Goal: Transaction & Acquisition: Book appointment/travel/reservation

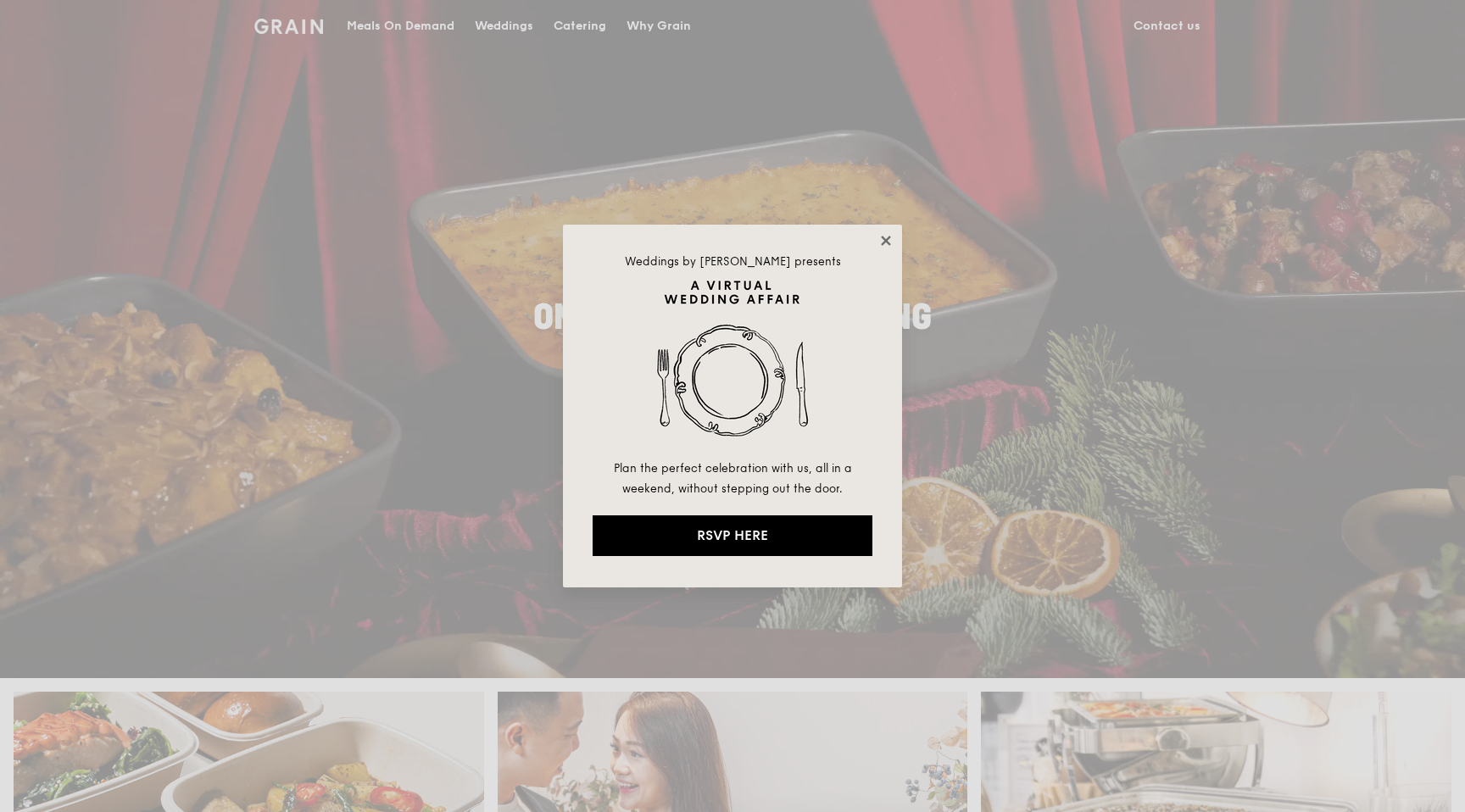
click at [886, 234] on icon at bounding box center [886, 241] width 15 height 15
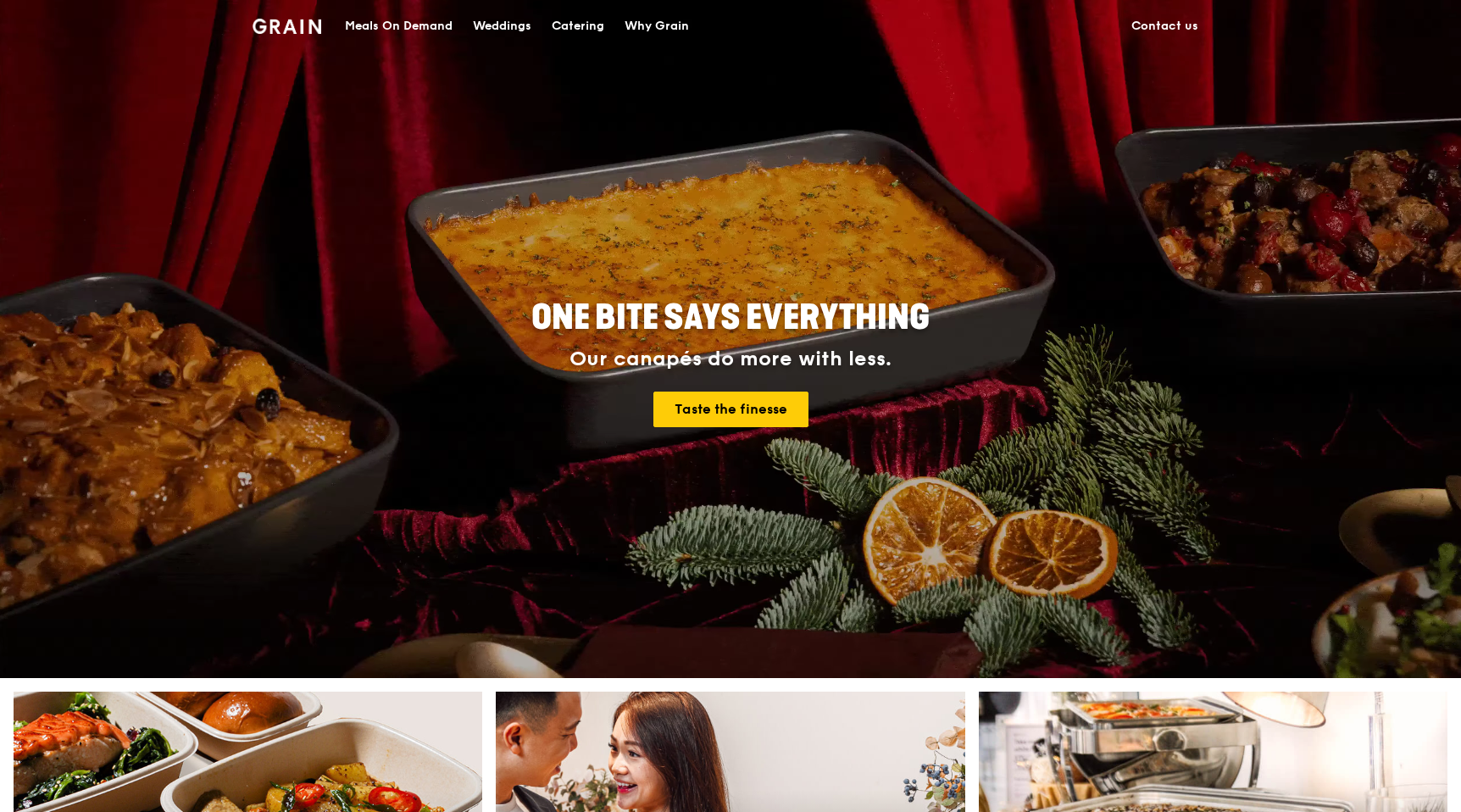
click at [598, 26] on div "Catering" at bounding box center [577, 26] width 52 height 51
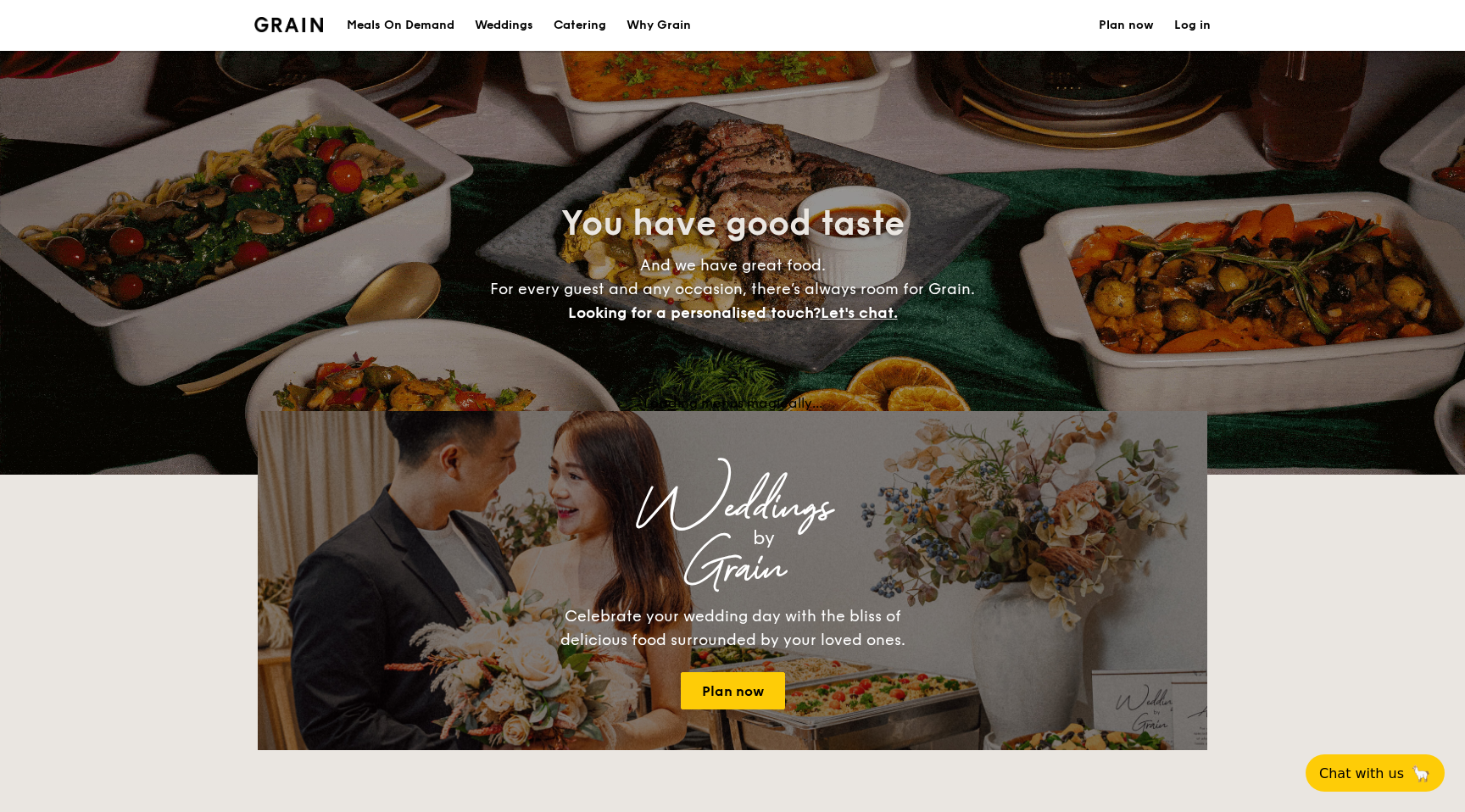
select select
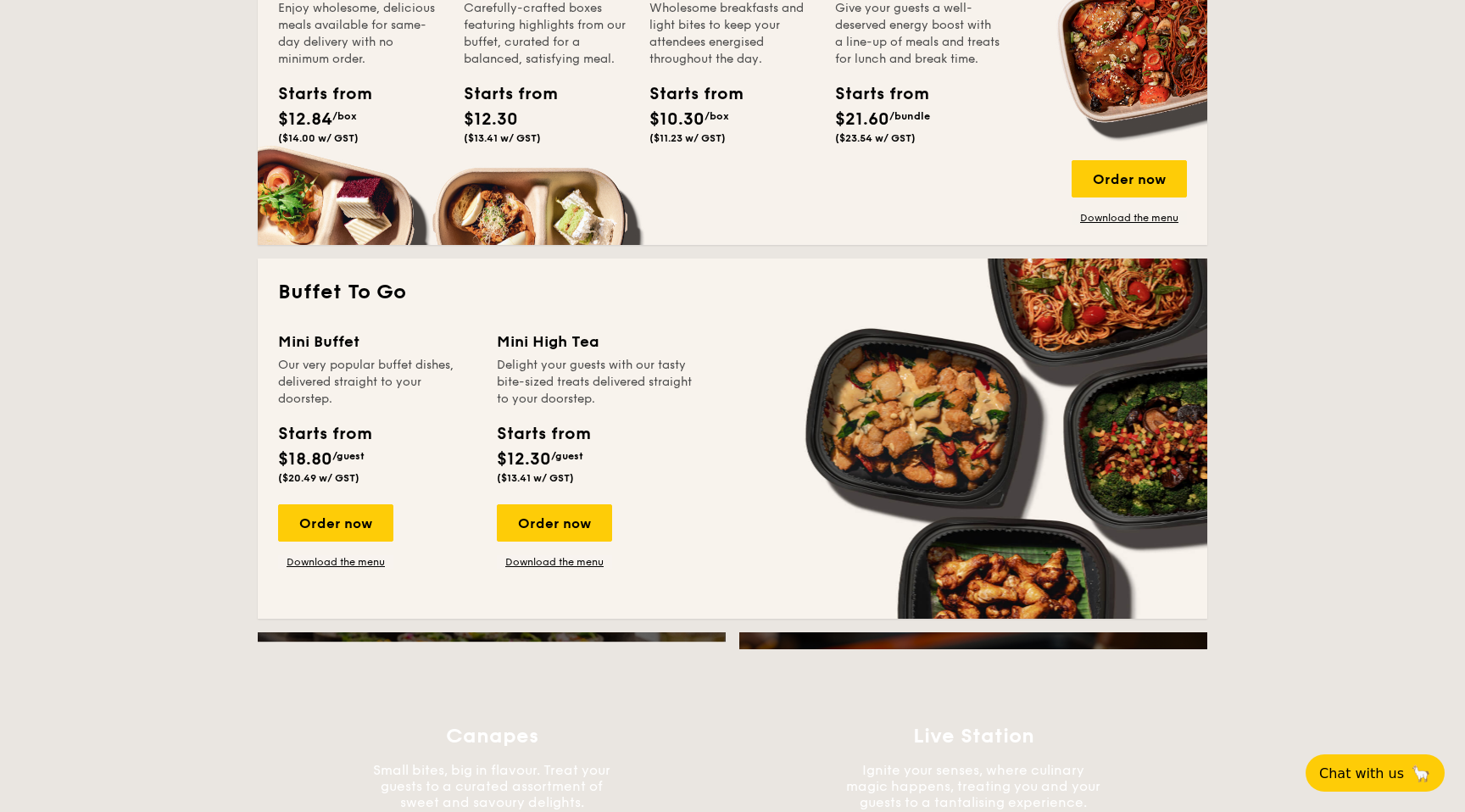
scroll to position [893, 0]
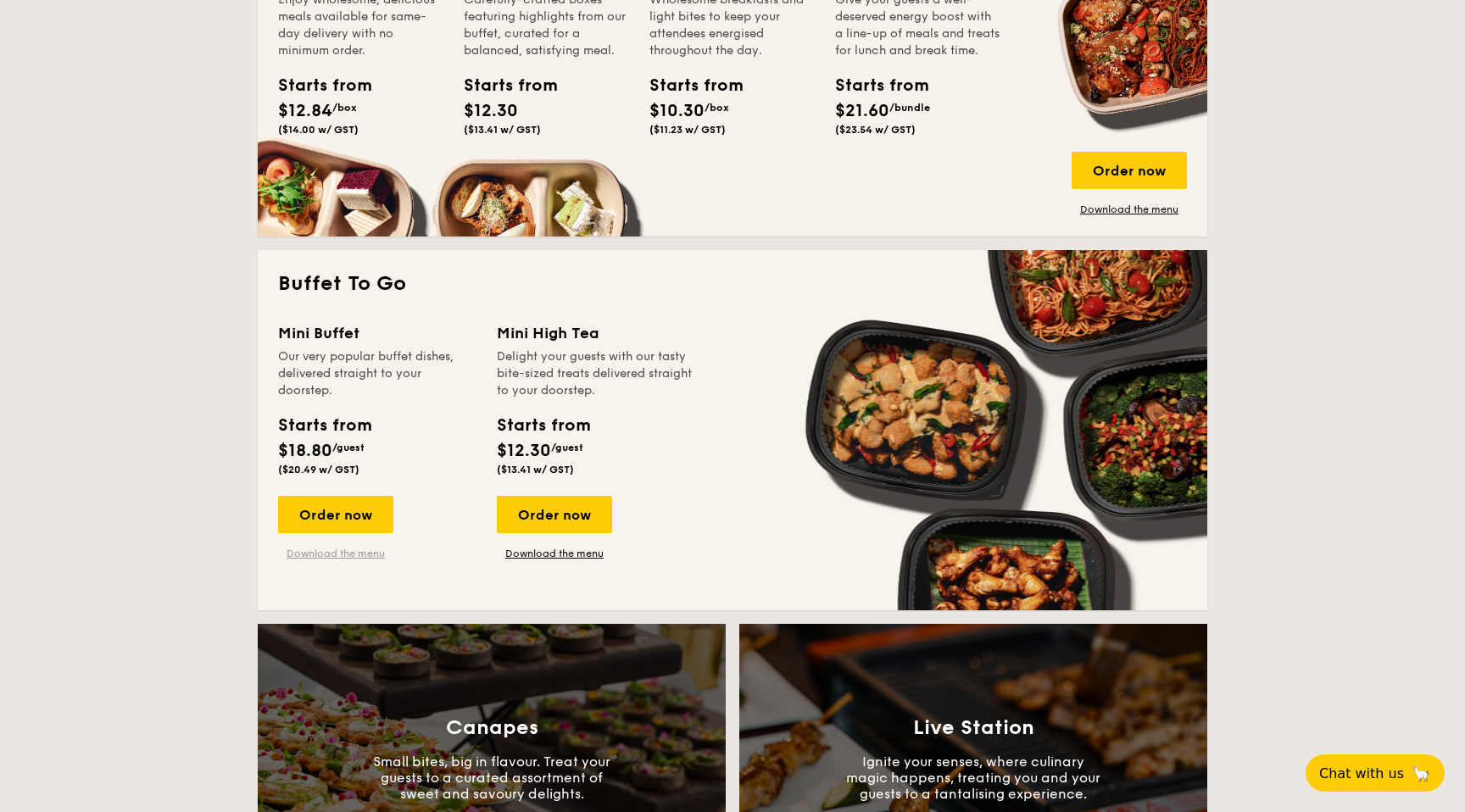
click at [335, 551] on link "Download the menu" at bounding box center [335, 554] width 115 height 14
click at [539, 552] on link "Download the menu" at bounding box center [554, 554] width 115 height 14
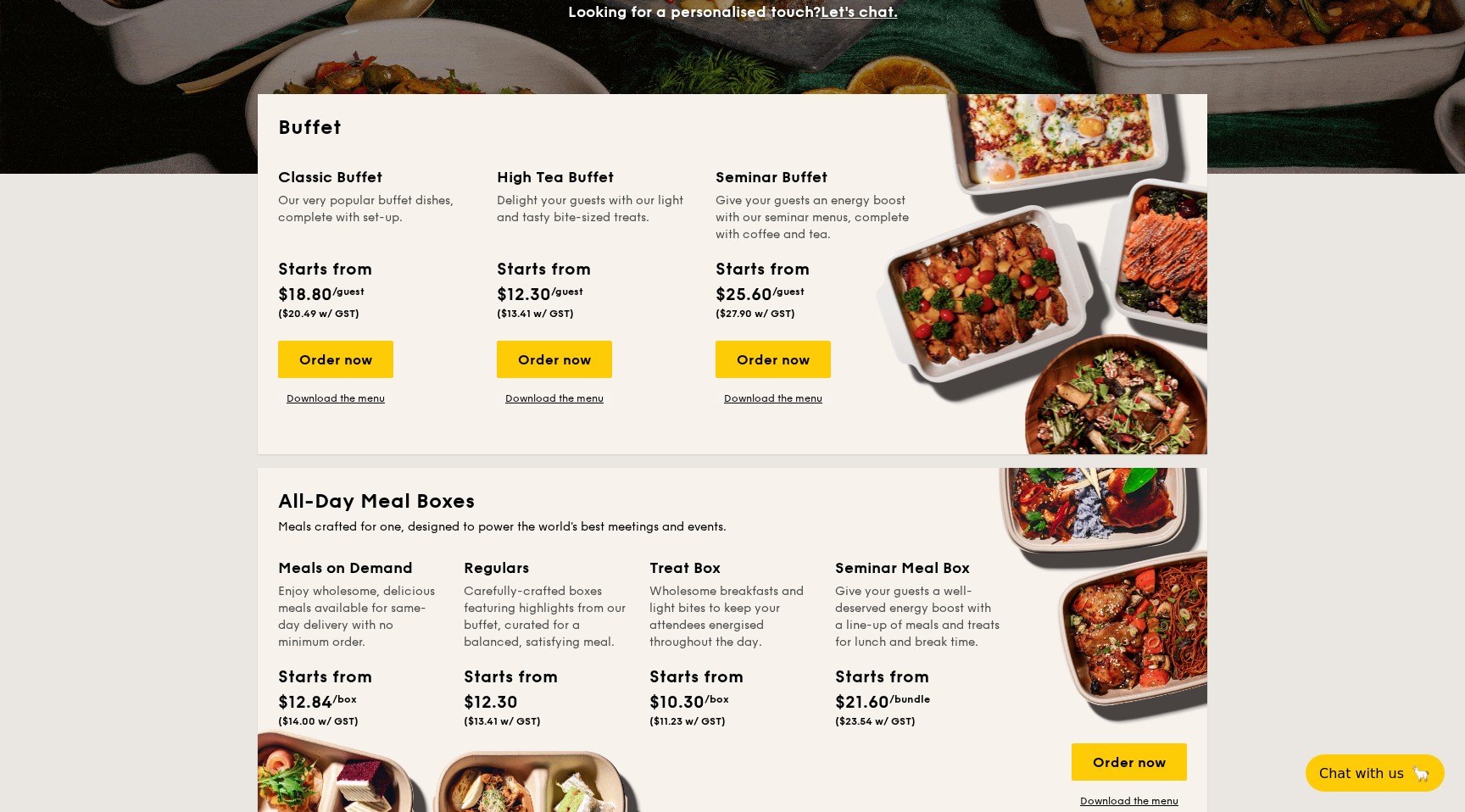
scroll to position [303, 0]
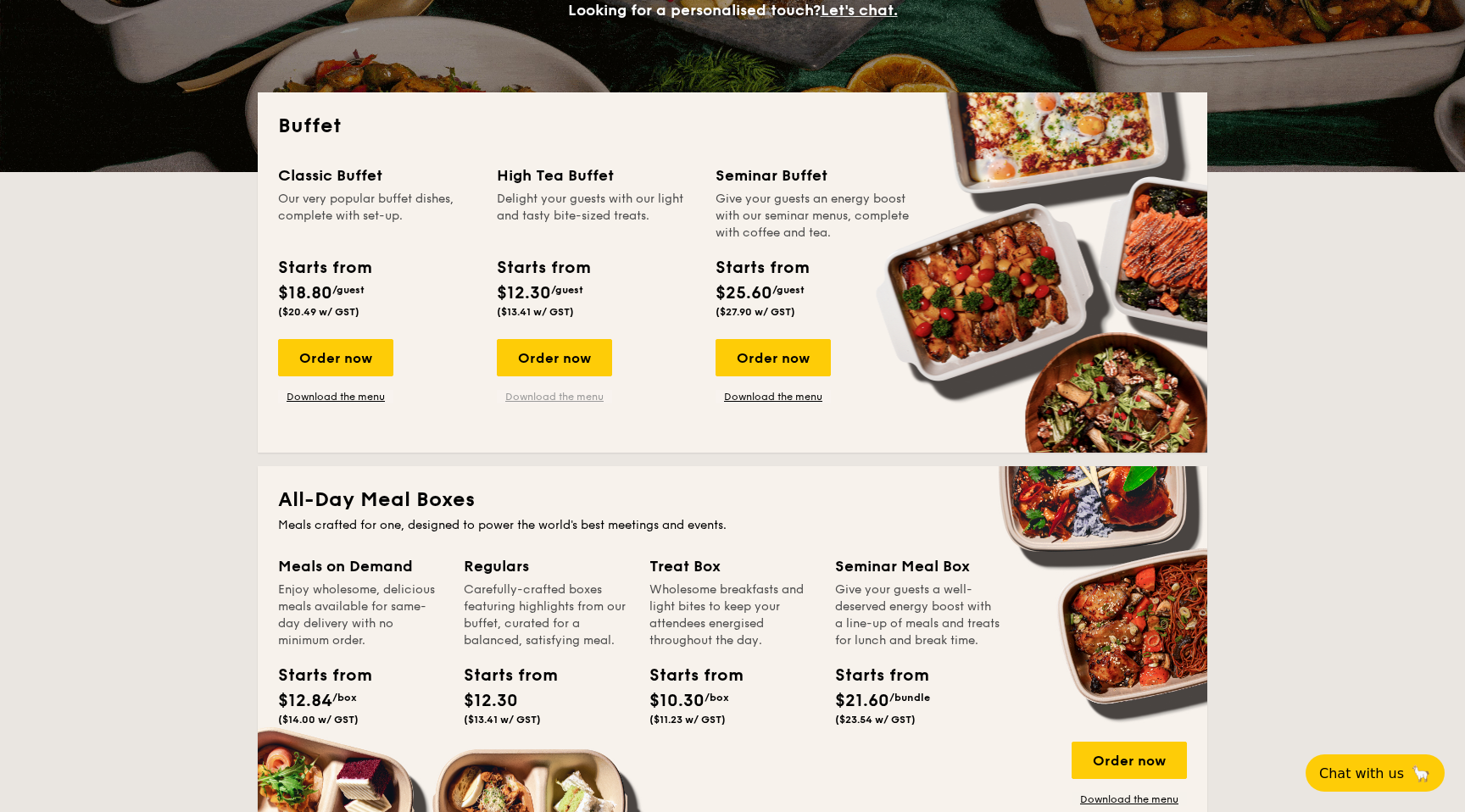
click at [529, 402] on link "Download the menu" at bounding box center [554, 397] width 115 height 14
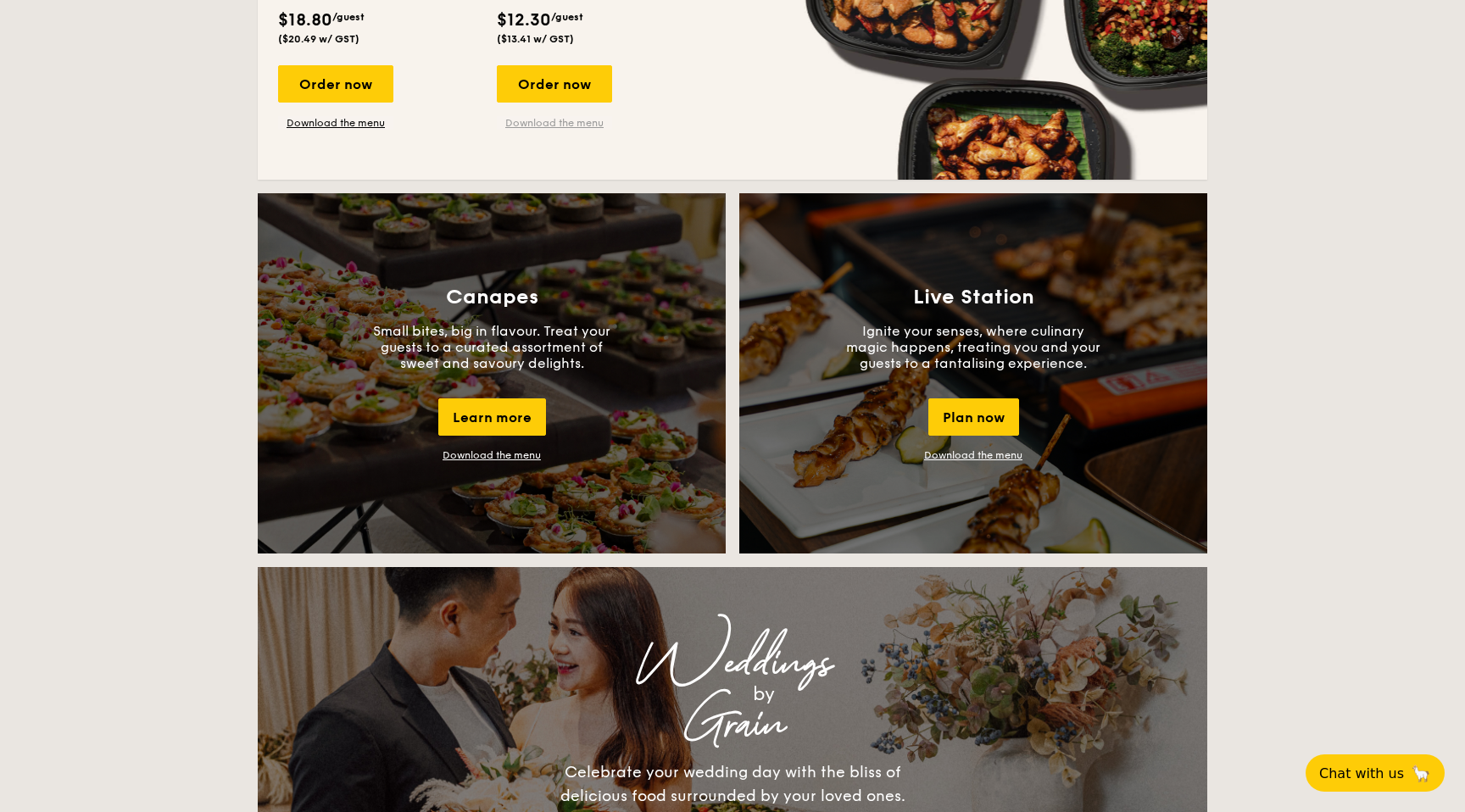
scroll to position [1348, 0]
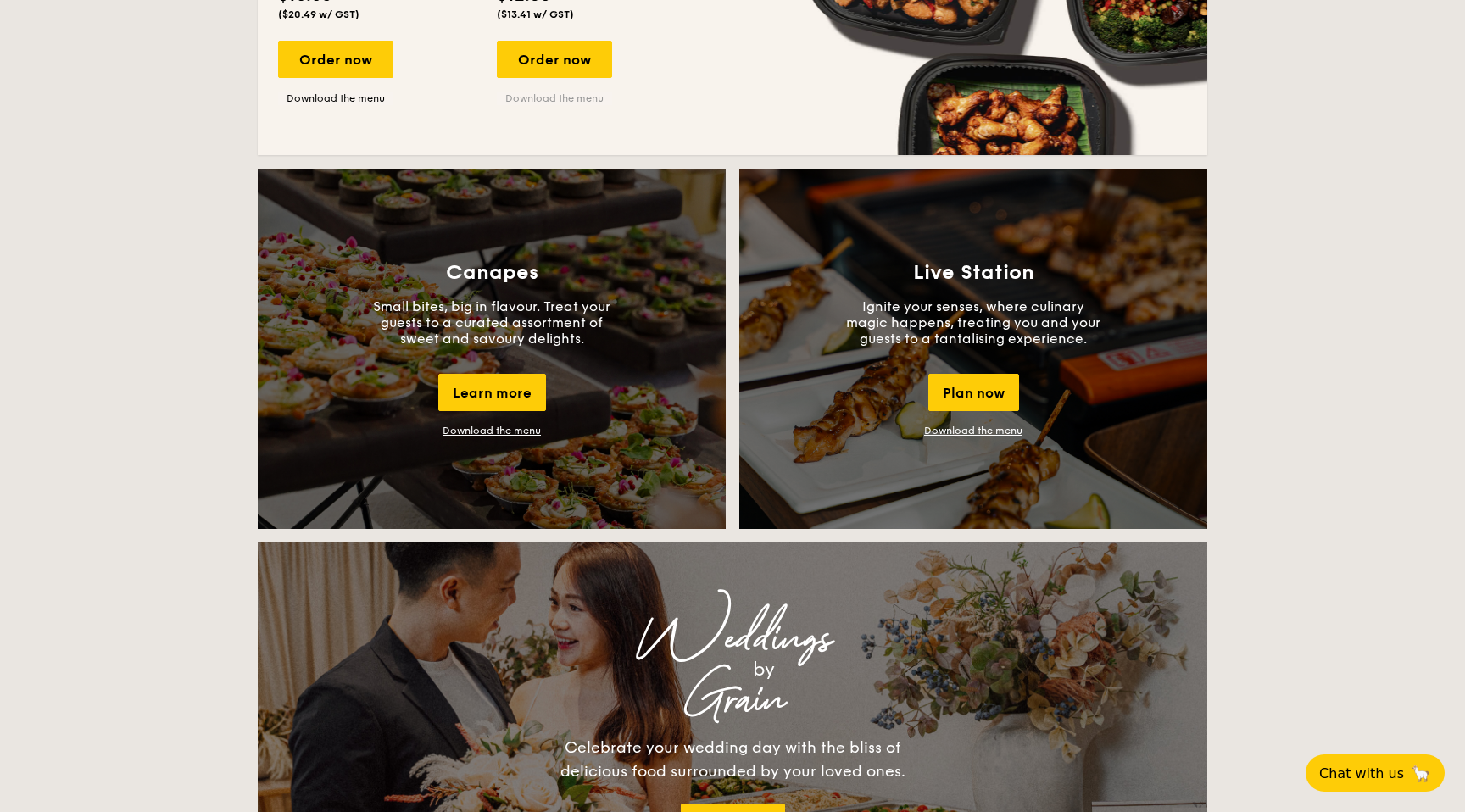
click at [575, 95] on link "Download the menu" at bounding box center [554, 99] width 115 height 14
click at [573, 68] on div "Order now" at bounding box center [554, 58] width 115 height 37
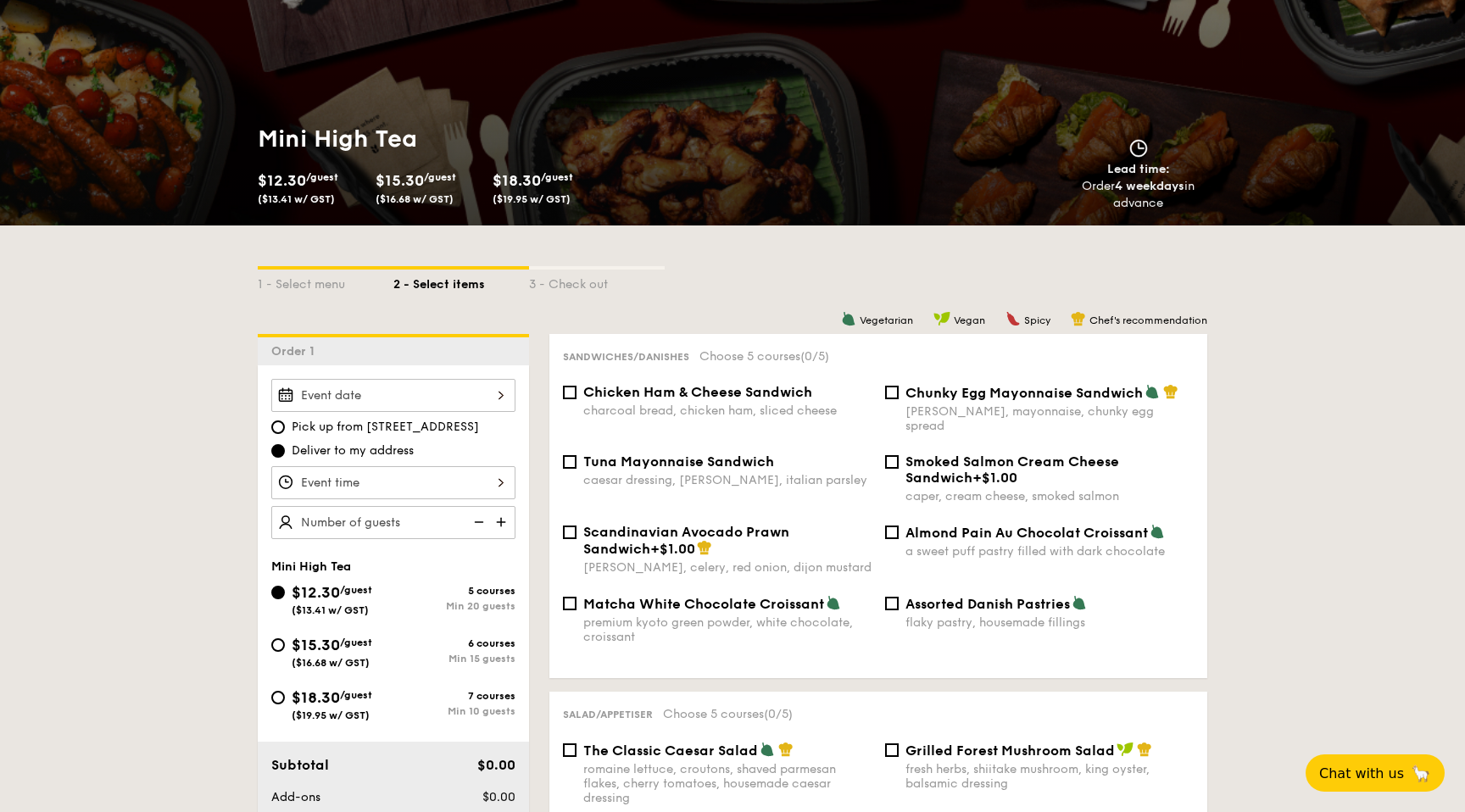
scroll to position [147, 0]
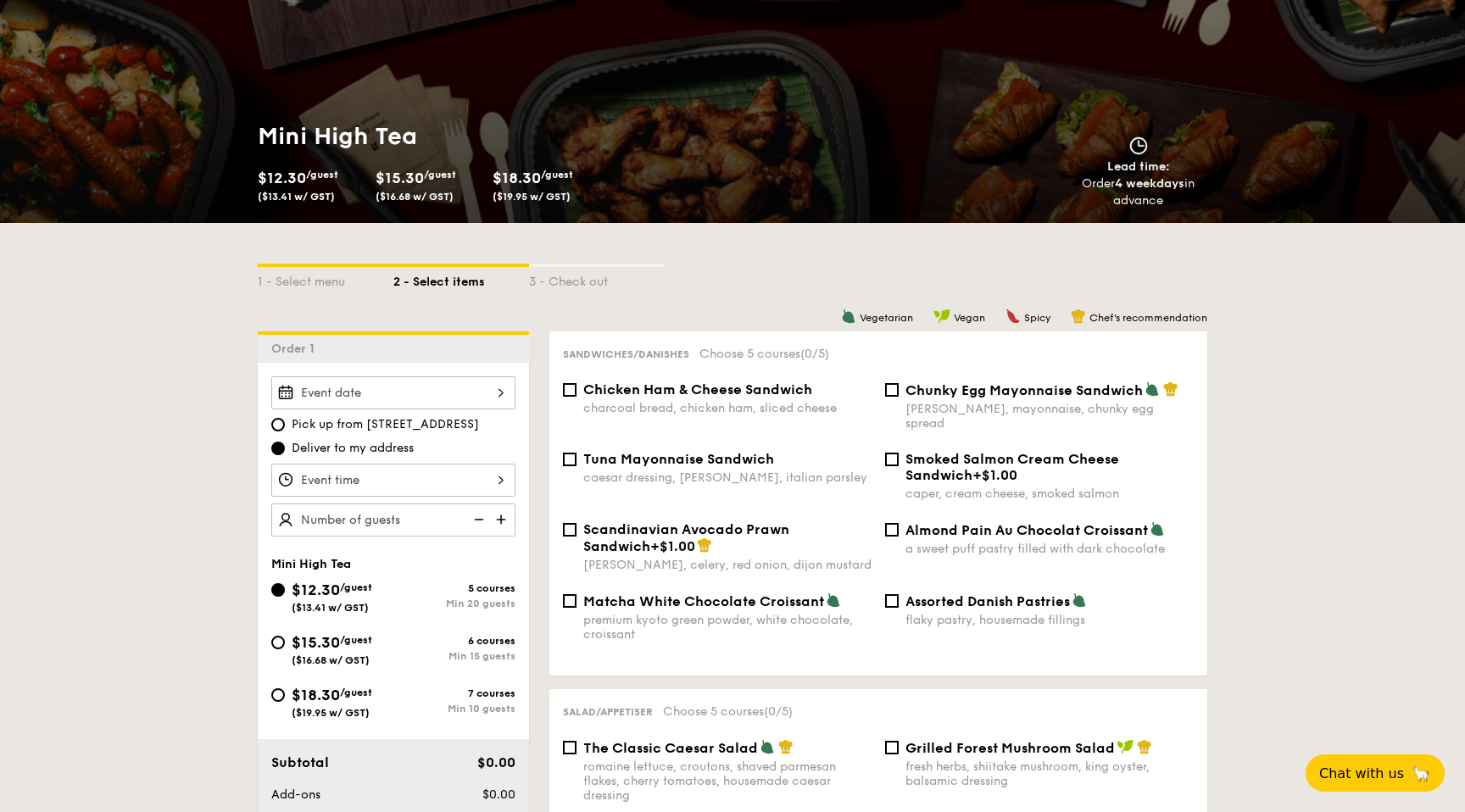
click at [475, 387] on div at bounding box center [393, 393] width 244 height 33
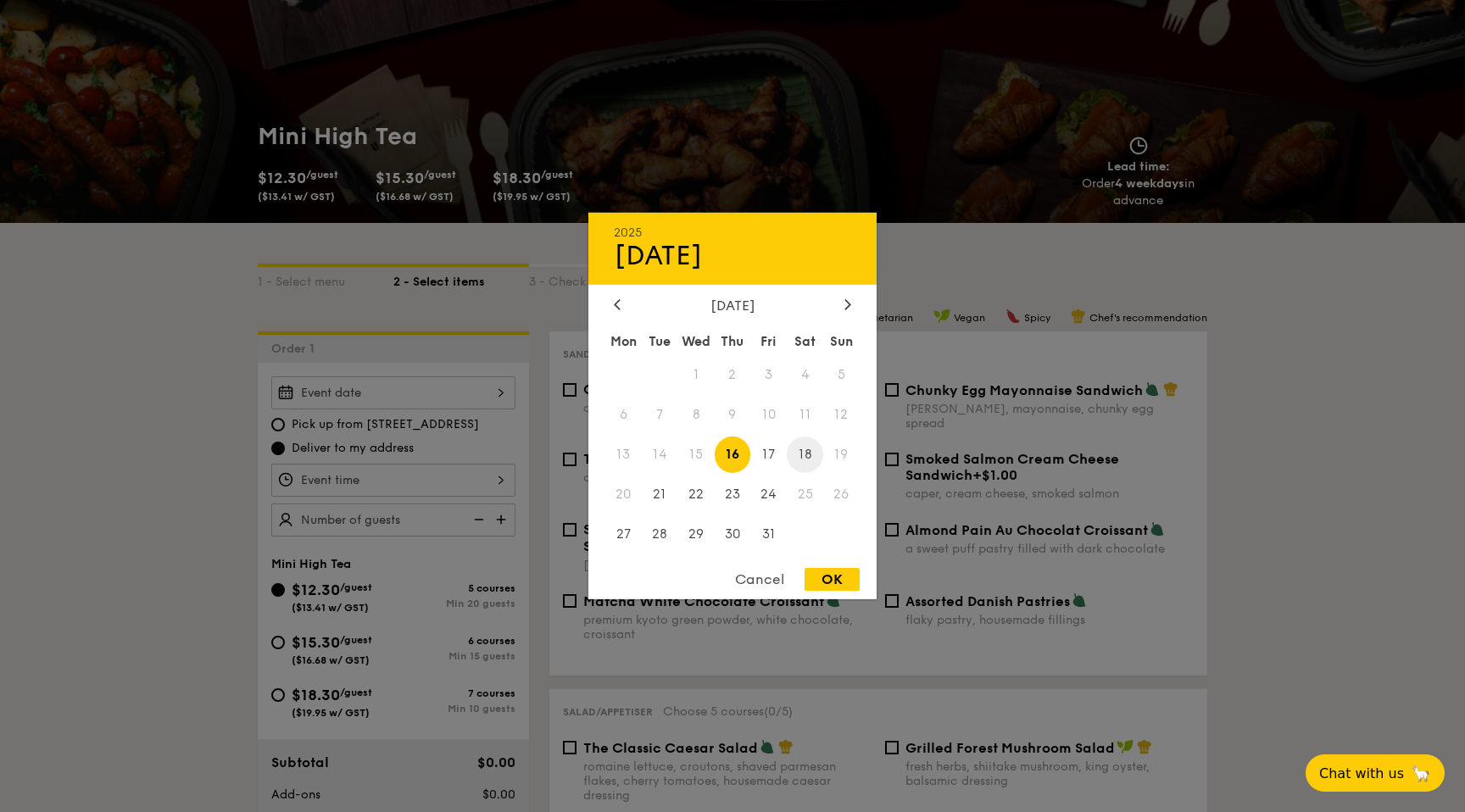
click at [811, 449] on span "18" at bounding box center [805, 454] width 37 height 37
click at [848, 584] on div "OK" at bounding box center [832, 579] width 55 height 23
type input "Oct 18, 2025"
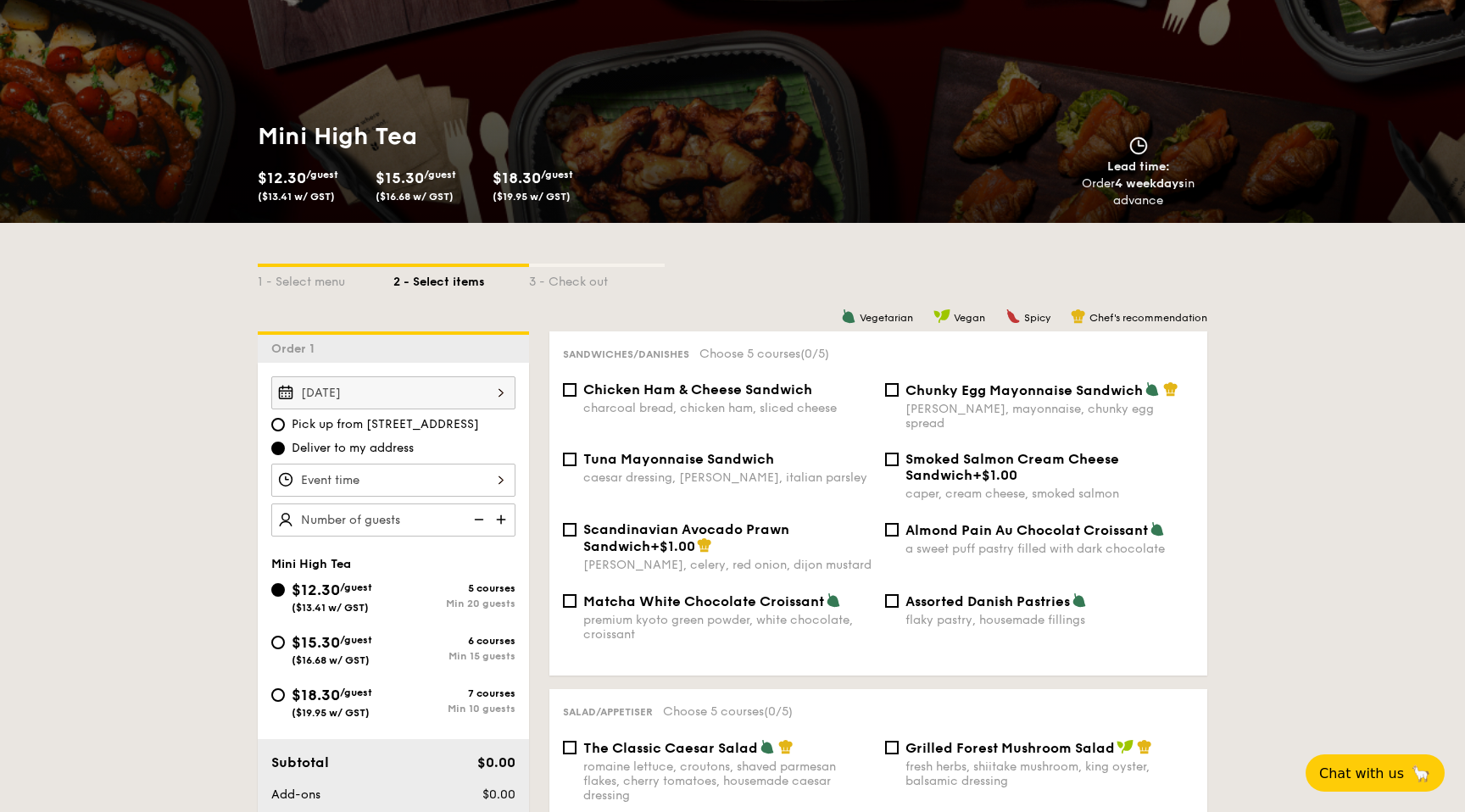
click at [447, 477] on div at bounding box center [393, 480] width 244 height 33
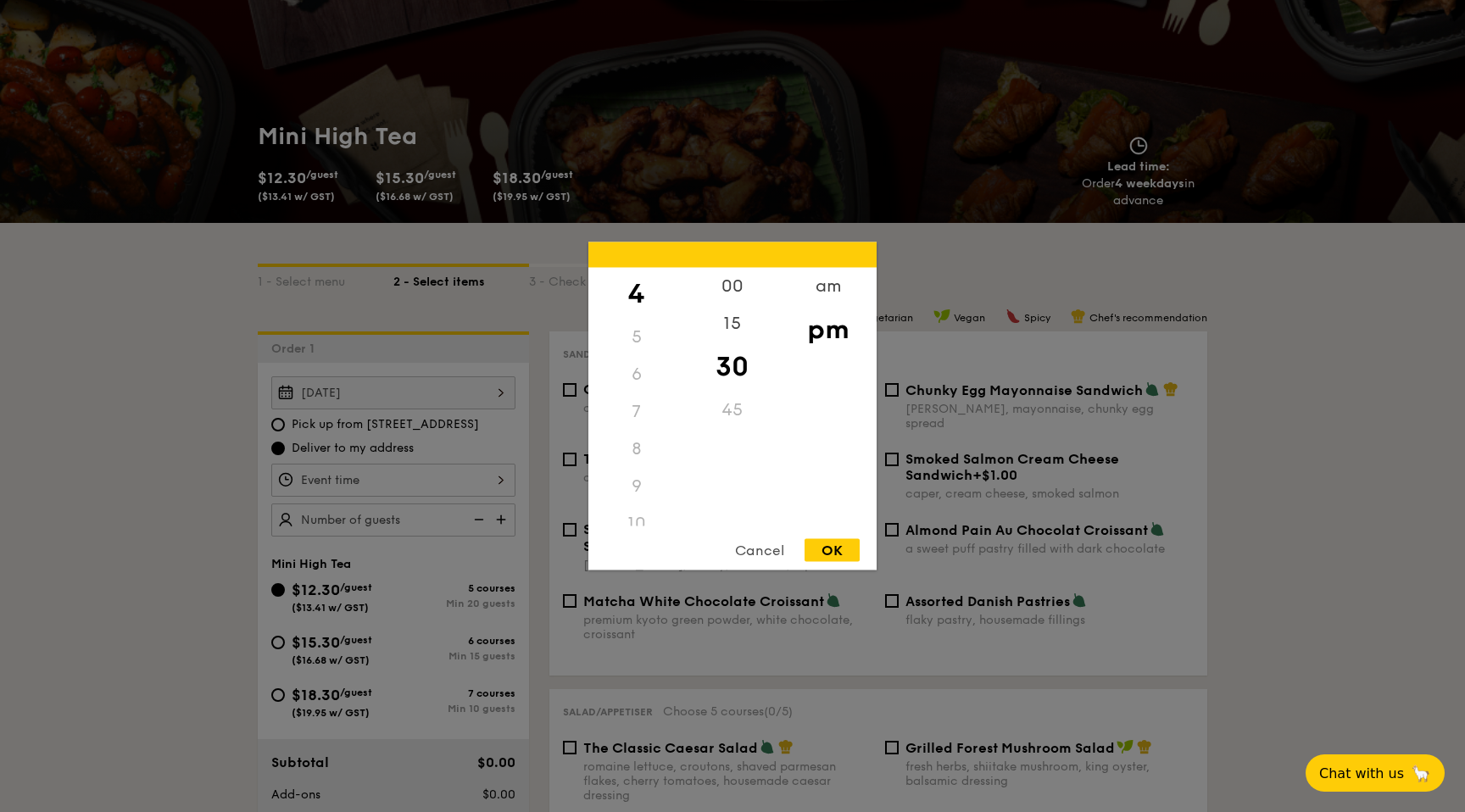
scroll to position [150, 0]
click at [639, 377] on div "6" at bounding box center [636, 371] width 96 height 37
click at [636, 337] on div "5" at bounding box center [636, 334] width 96 height 37
click at [636, 393] on div "5" at bounding box center [636, 382] width 96 height 37
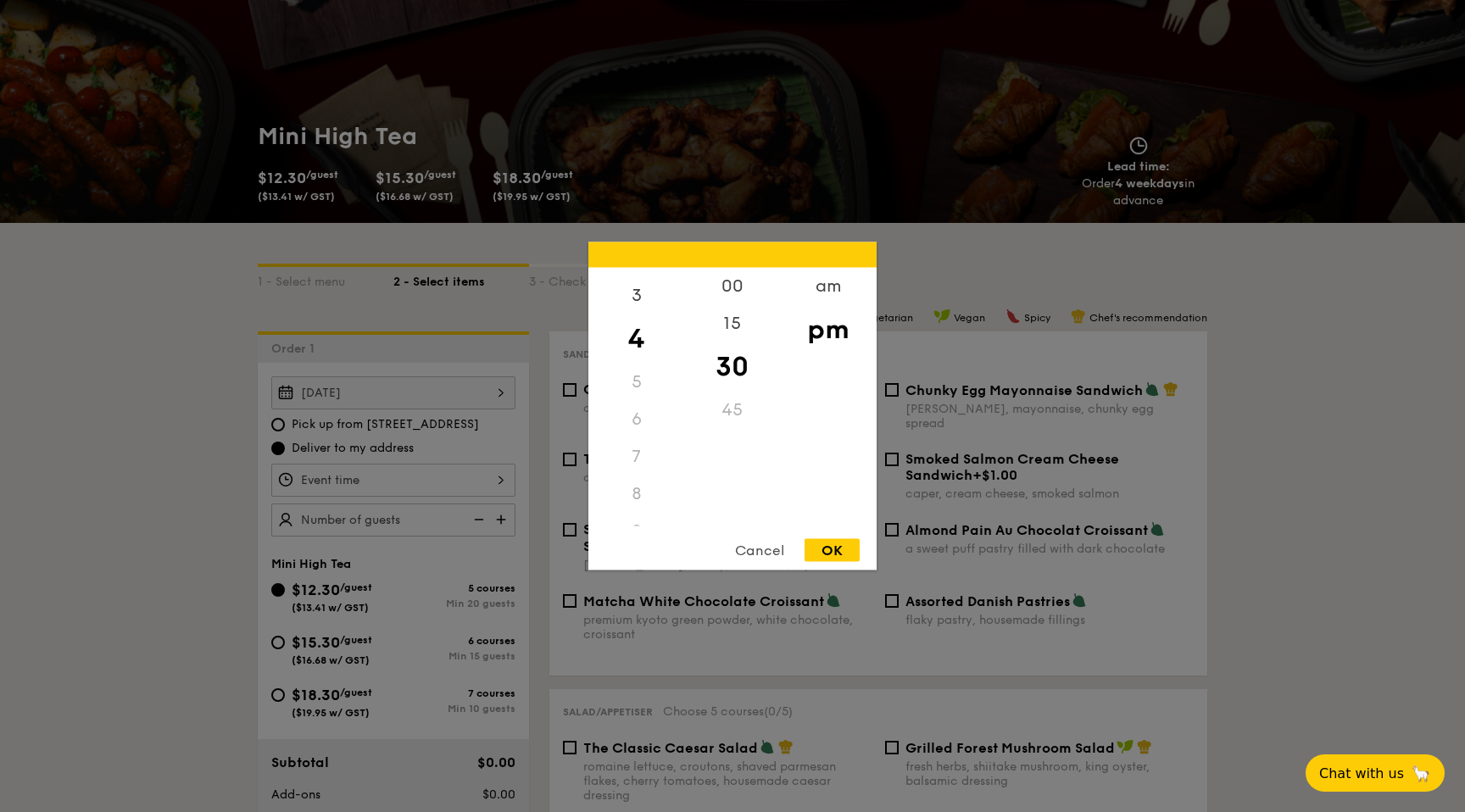
click at [632, 379] on div "5" at bounding box center [636, 382] width 96 height 37
click at [647, 383] on div "5" at bounding box center [636, 382] width 96 height 37
click at [634, 382] on div "5" at bounding box center [636, 382] width 96 height 37
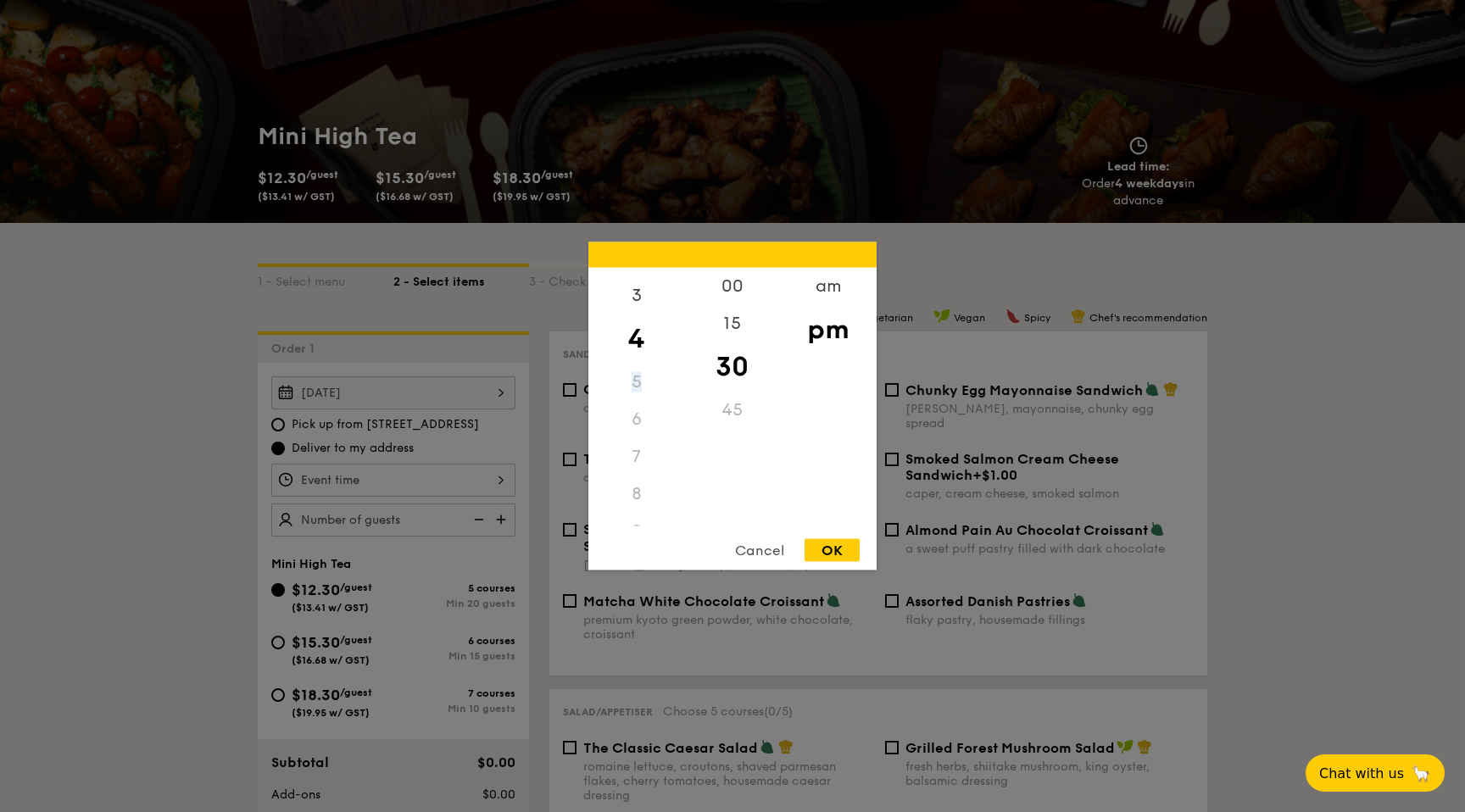
click at [634, 382] on div "5" at bounding box center [636, 382] width 96 height 37
click at [650, 427] on div "6" at bounding box center [636, 419] width 96 height 37
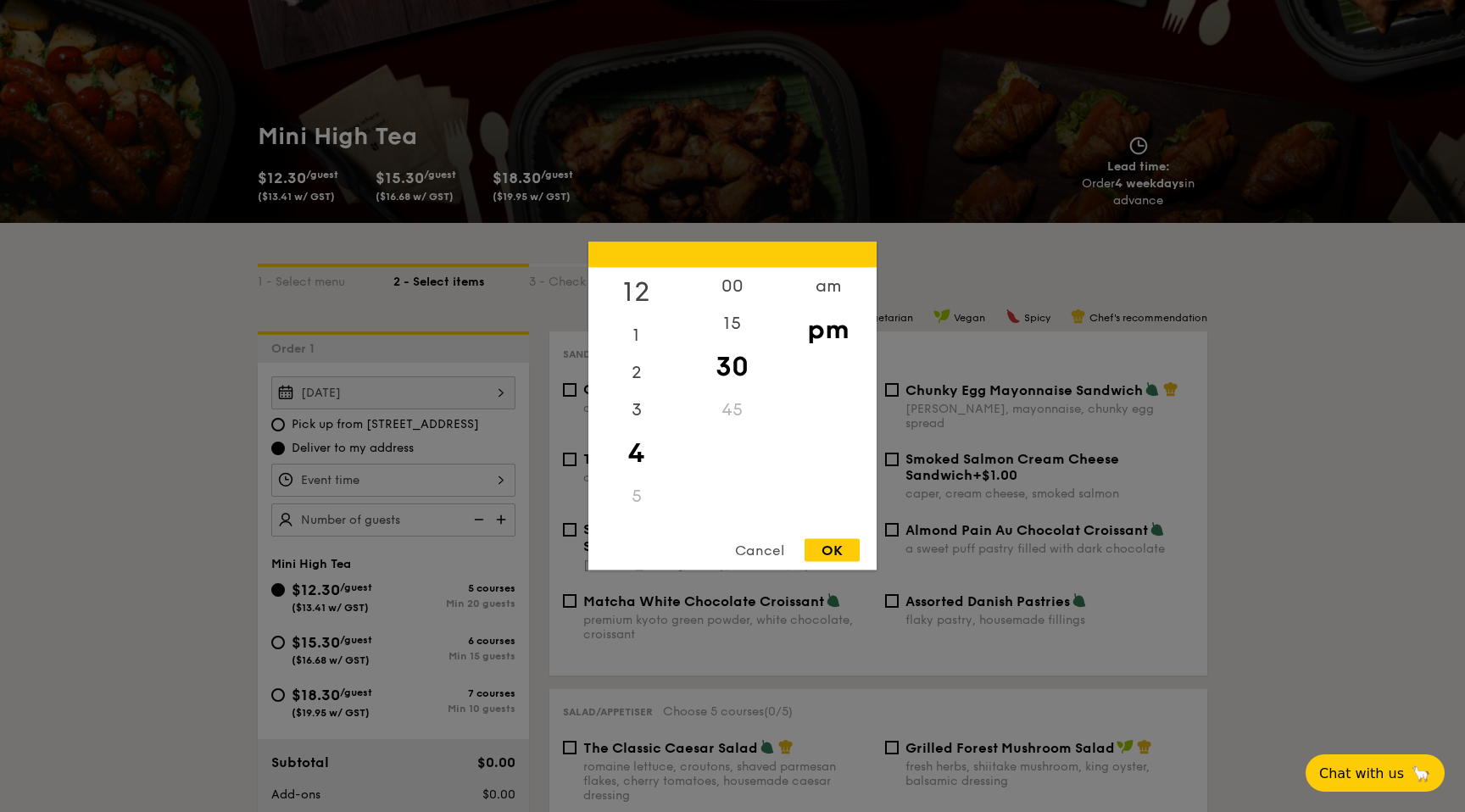
click at [630, 307] on div "12" at bounding box center [636, 292] width 96 height 49
click at [642, 434] on div "4" at bounding box center [636, 453] width 96 height 49
click at [720, 414] on div "45" at bounding box center [732, 410] width 96 height 37
click at [751, 412] on div "45" at bounding box center [732, 410] width 96 height 37
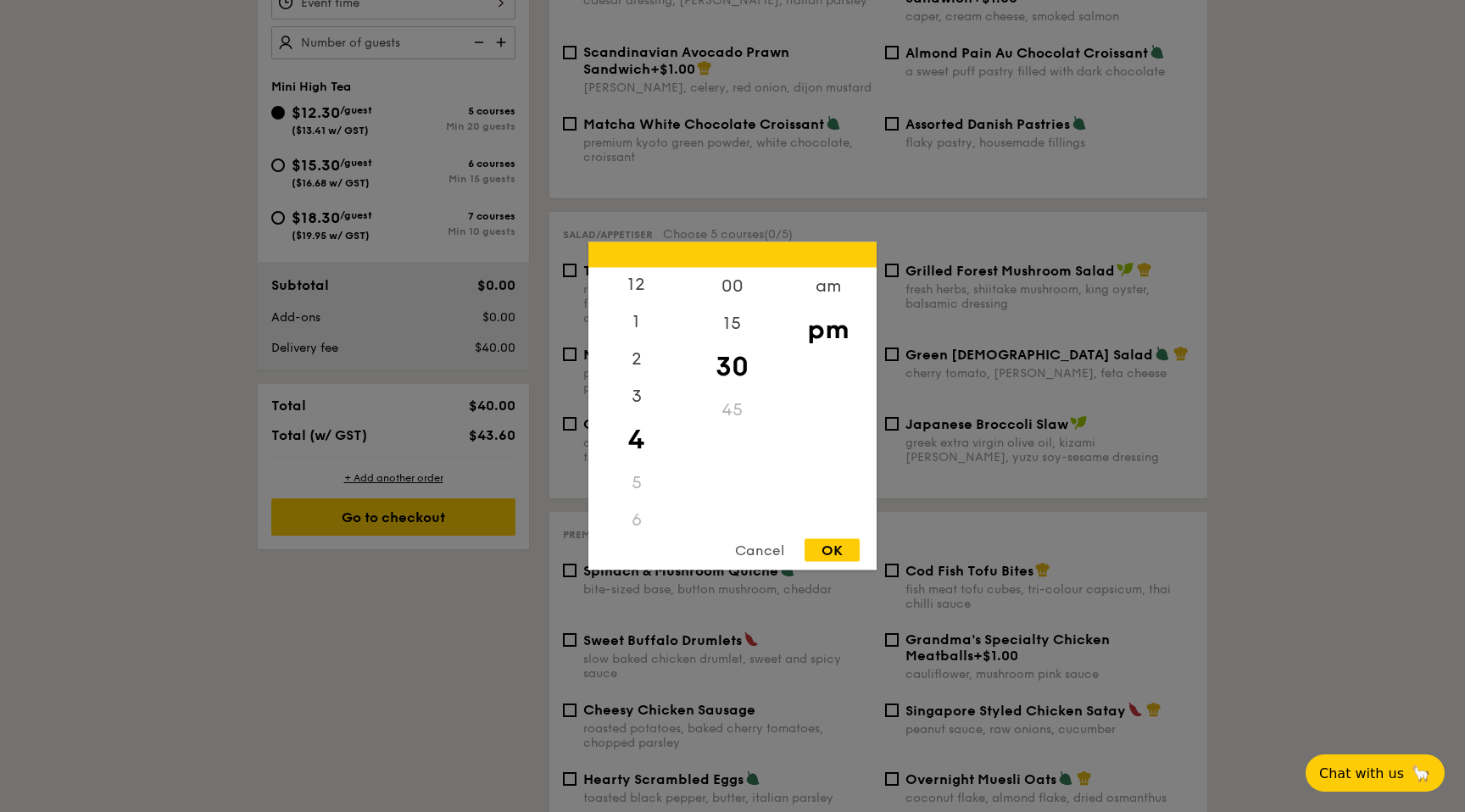
scroll to position [635, 0]
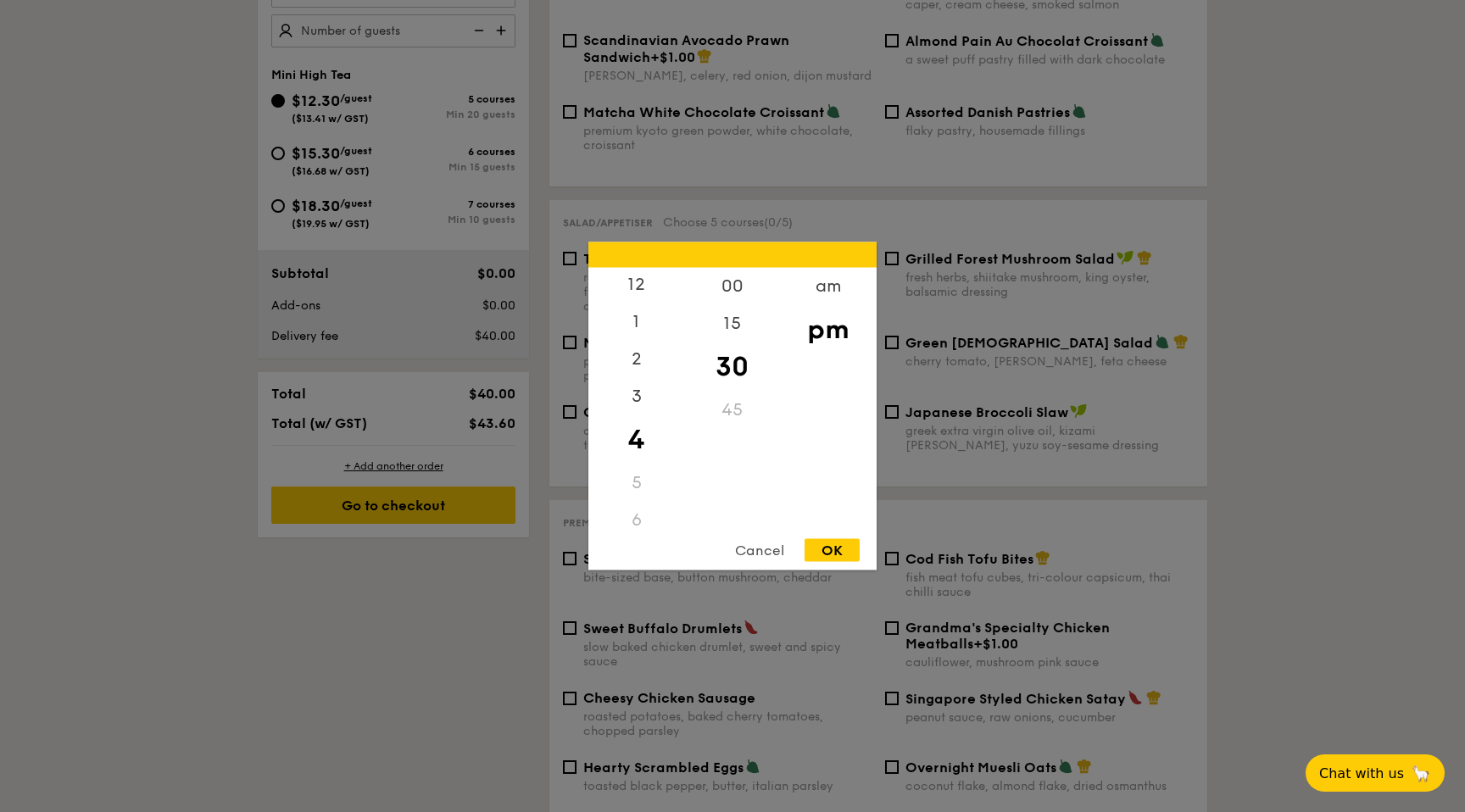
click at [729, 396] on div "45" at bounding box center [732, 410] width 96 height 37
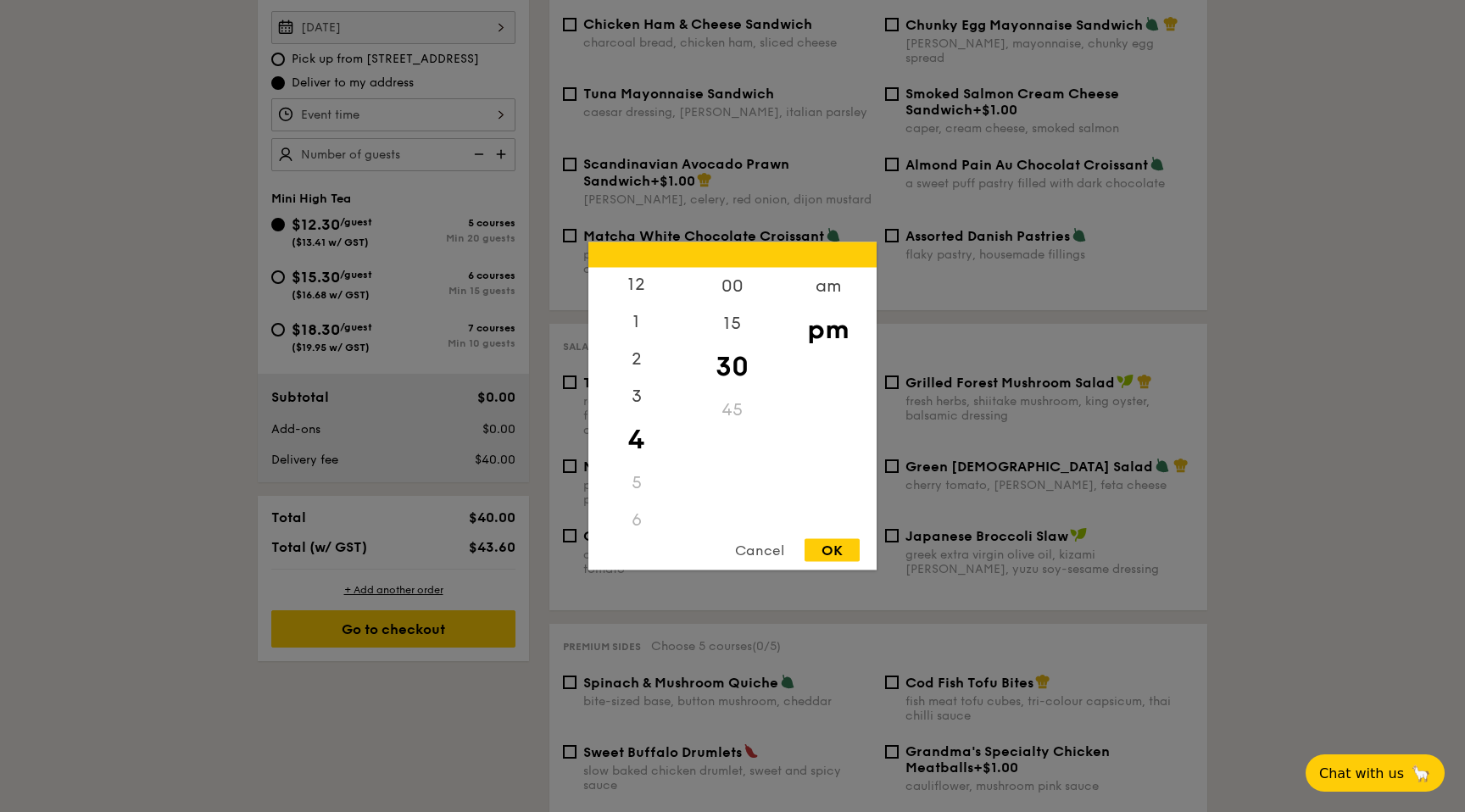
scroll to position [507, 0]
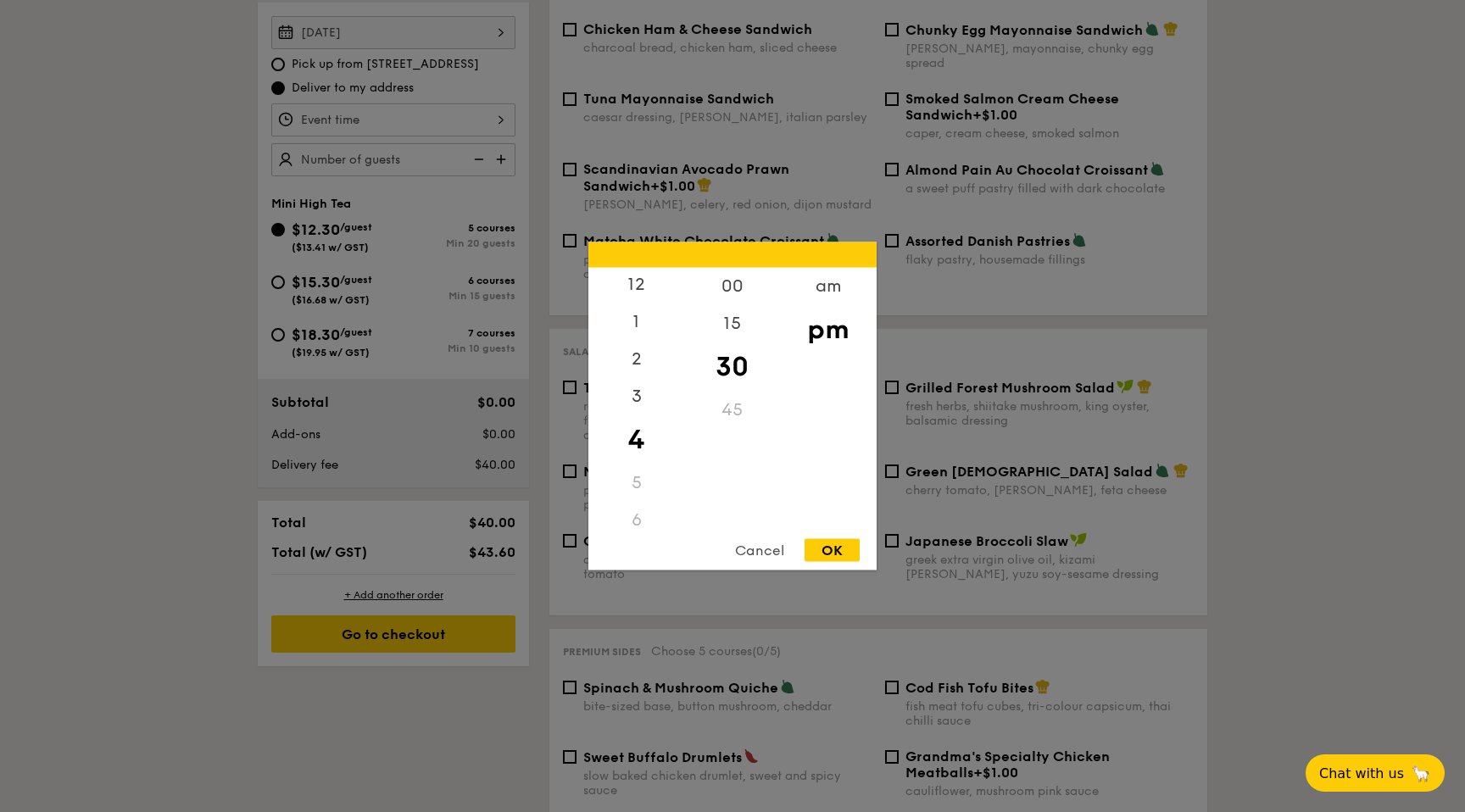
click at [842, 553] on div "OK" at bounding box center [832, 550] width 55 height 23
type input "4:30PM"
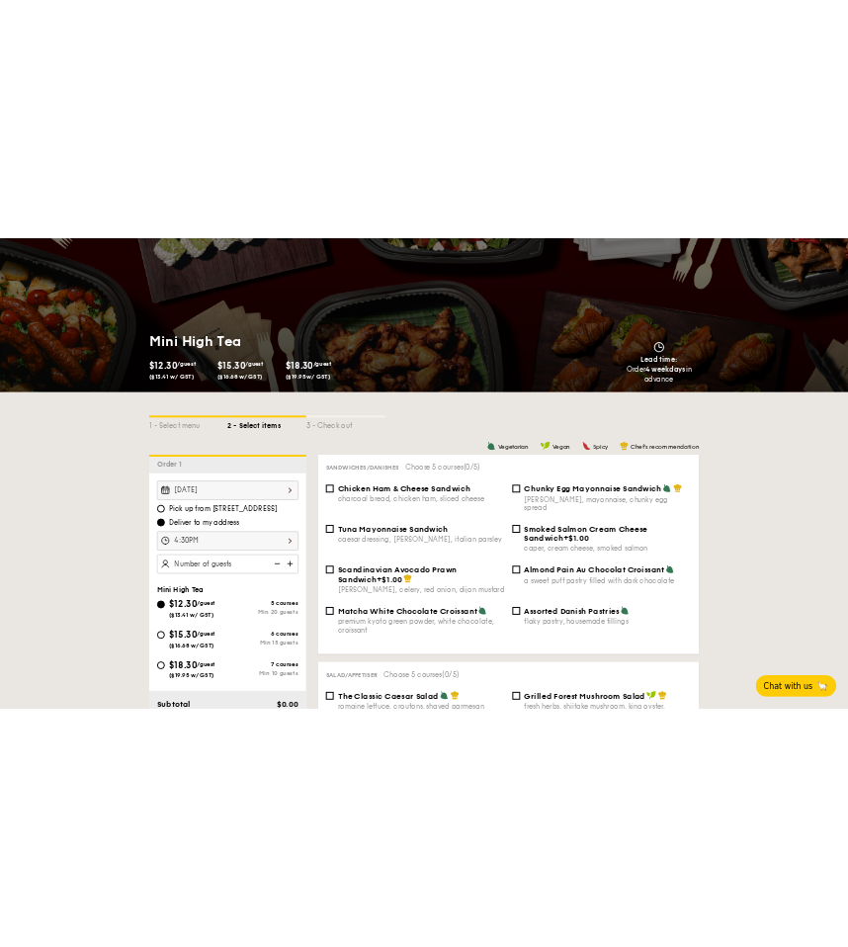
scroll to position [204, 0]
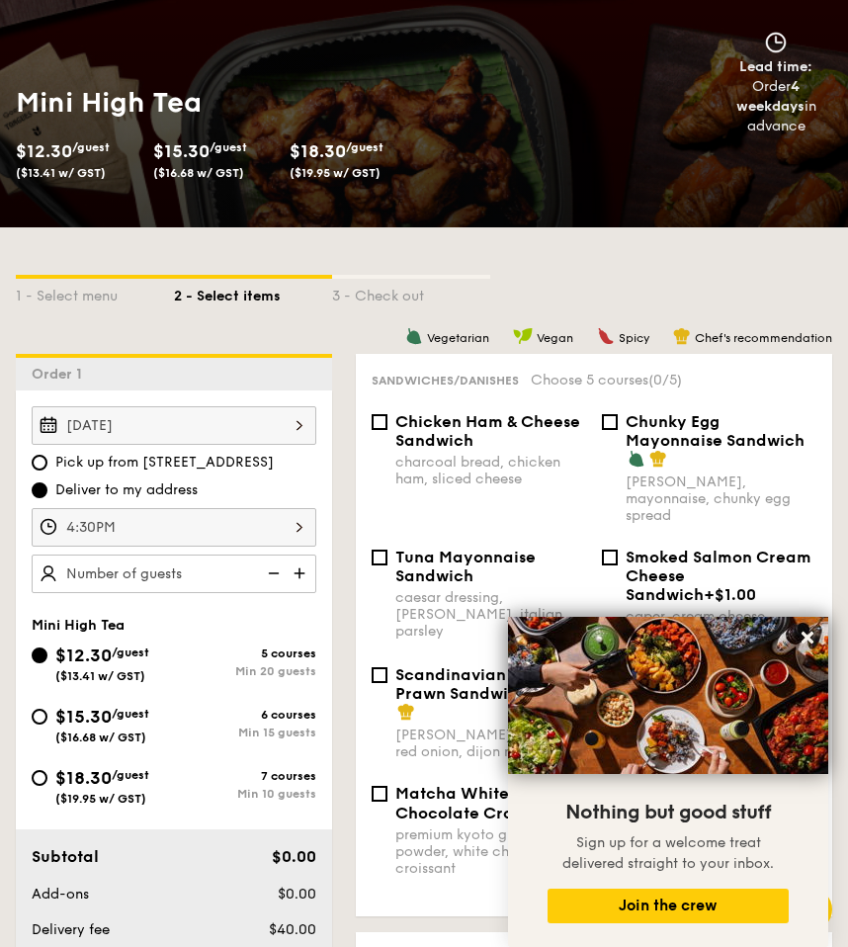
click at [618, 288] on div "1 - Select menu 2 - Select items 3 - Check out" at bounding box center [424, 291] width 816 height 32
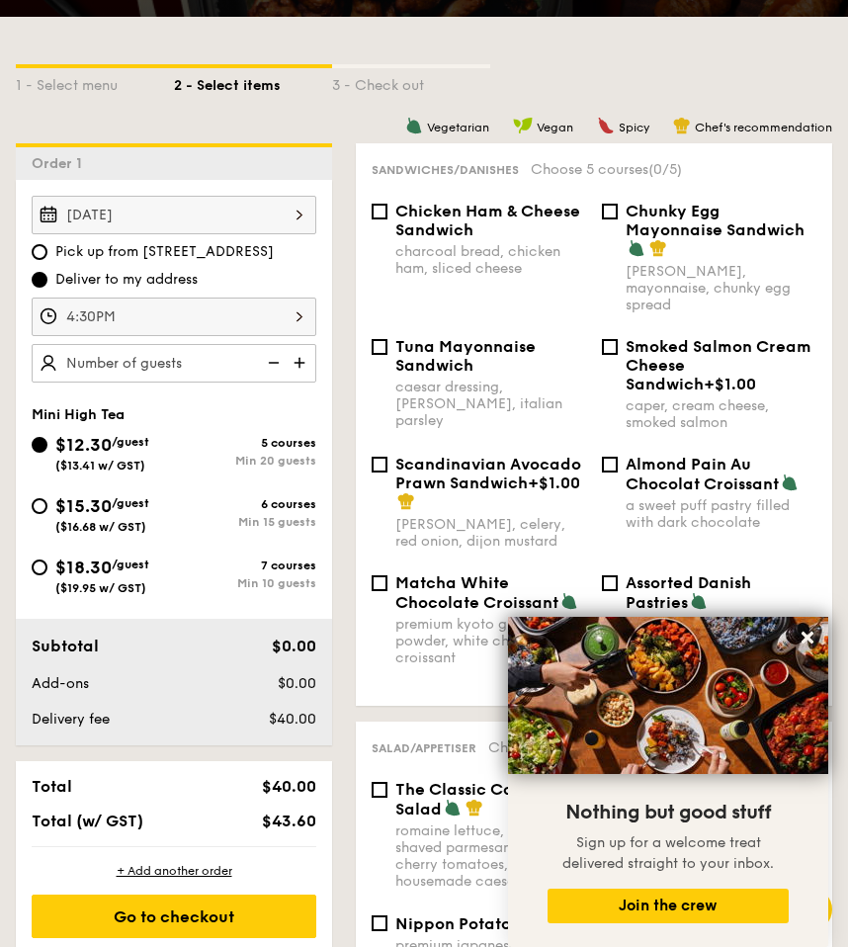
scroll to position [413, 0]
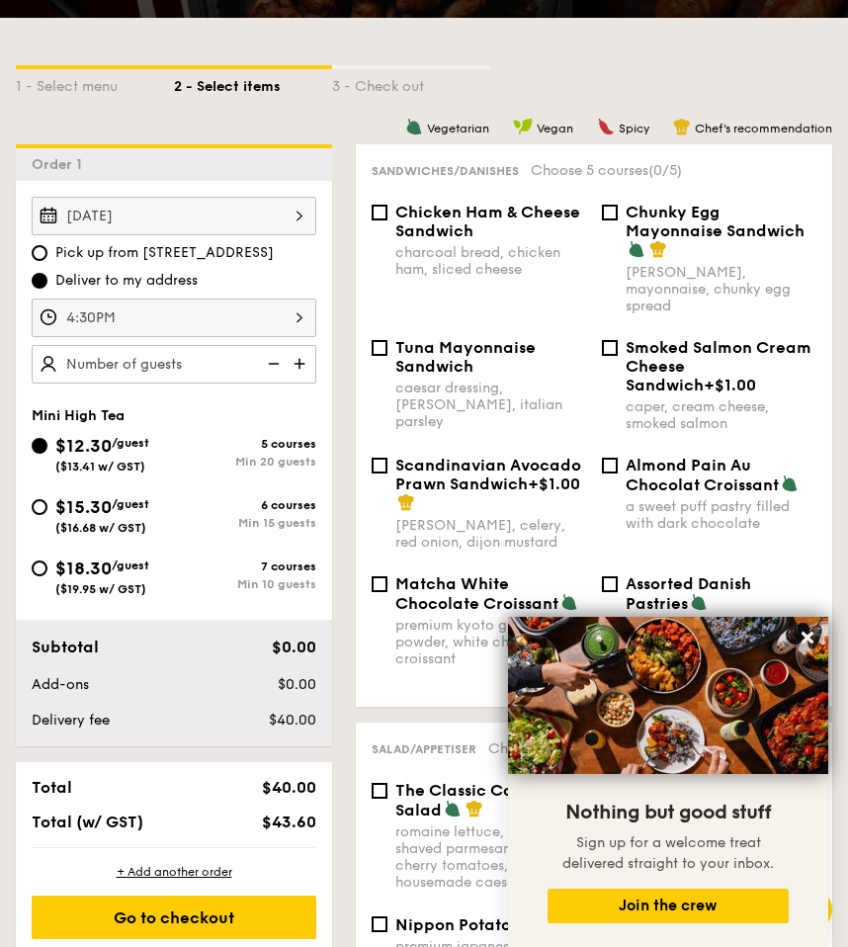
click at [96, 570] on span "$18.30" at bounding box center [83, 568] width 56 height 22
click at [47, 570] on input "$18.30 /guest ($19.95 w/ GST) 7 courses Min 10 guests" at bounding box center [40, 568] width 16 height 16
radio input "true"
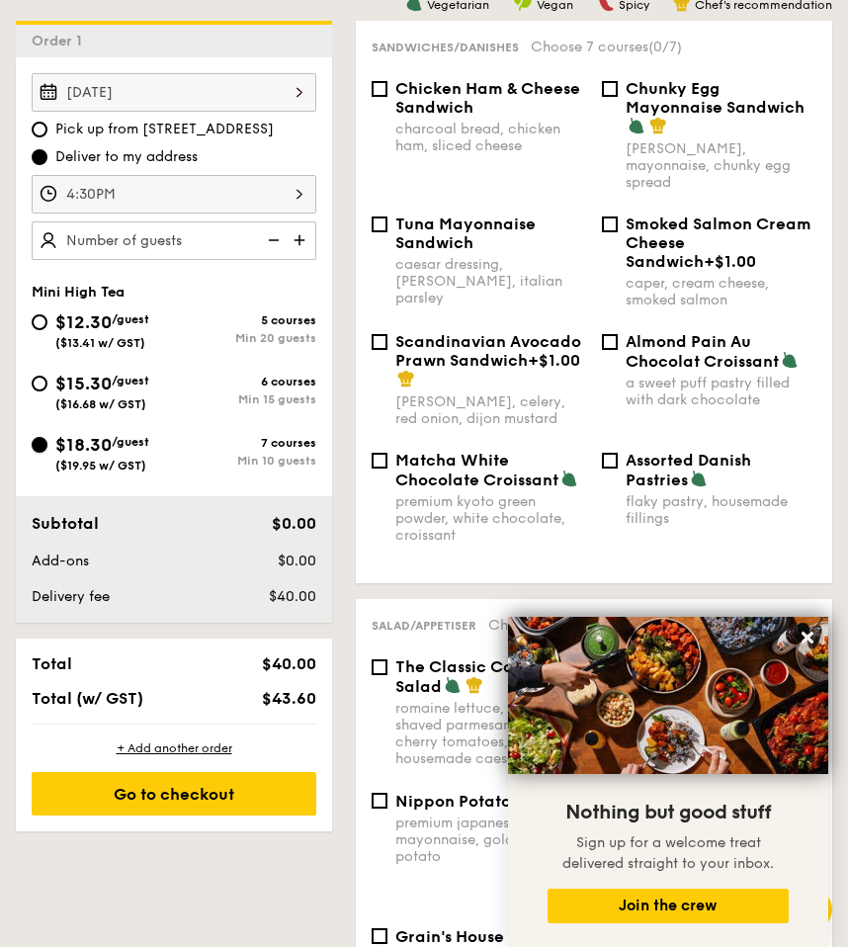
scroll to position [535, 0]
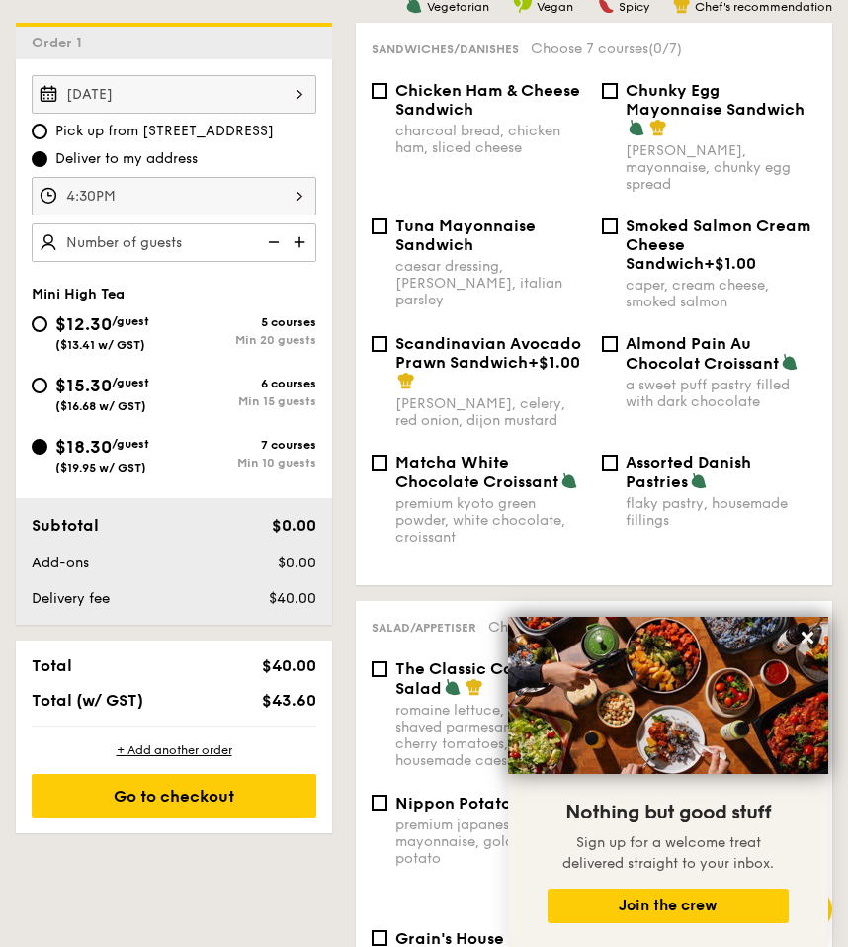
click at [305, 251] on img at bounding box center [302, 242] width 30 height 38
type input "15 guests"
click at [172, 320] on div "$12.30 /guest ($13.41 w/ GST)" at bounding box center [103, 331] width 142 height 42
click at [47, 320] on input "$12.30 /guest ($13.41 w/ GST) 5 courses Min 20 guests" at bounding box center [40, 324] width 16 height 16
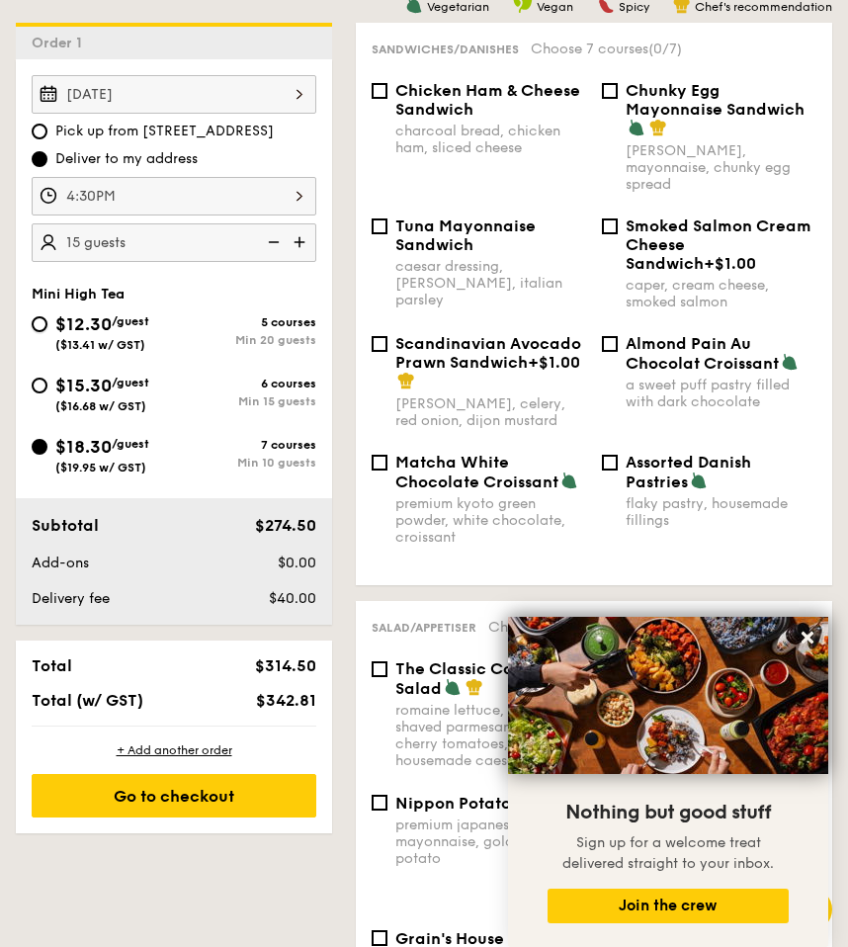
radio input "true"
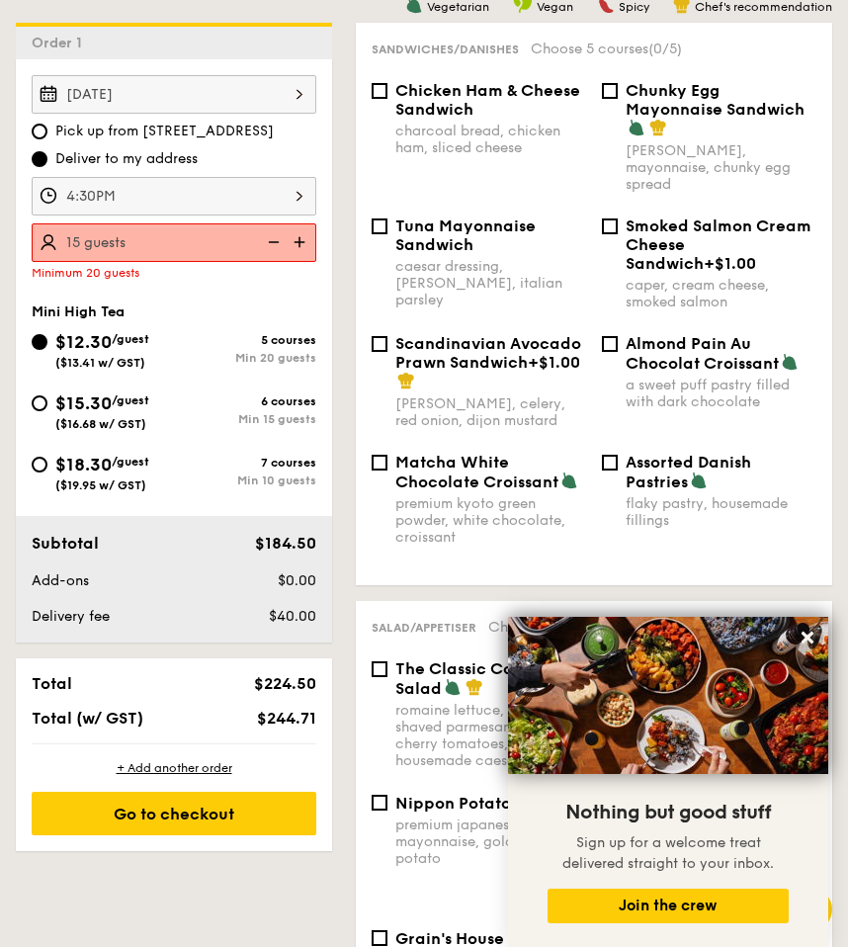
click at [168, 405] on div "$15.30 /guest ($16.68 w/ GST)" at bounding box center [103, 410] width 142 height 42
click at [47, 405] on input "$15.30 /guest ($16.68 w/ GST) 6 courses Min 15 guests" at bounding box center [40, 403] width 16 height 16
radio input "true"
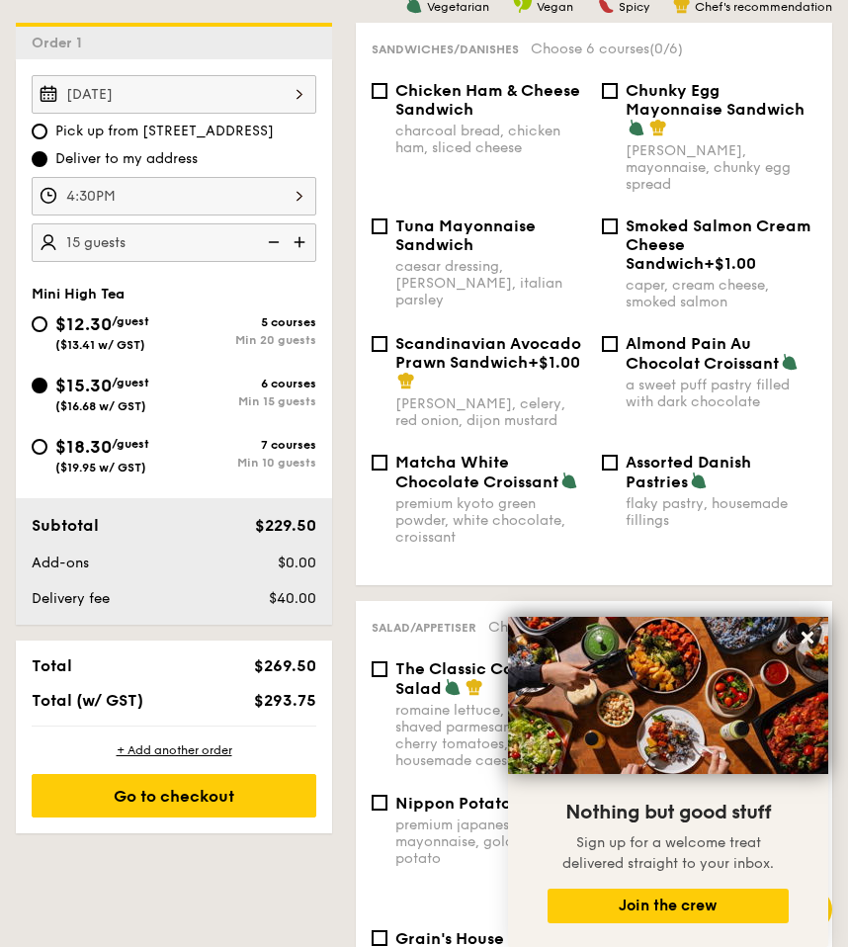
click at [135, 443] on span "/guest" at bounding box center [131, 444] width 38 height 14
click at [47, 443] on input "$18.30 /guest ($19.95 w/ GST) 7 courses Min 10 guests" at bounding box center [40, 447] width 16 height 16
radio input "true"
click at [284, 246] on img at bounding box center [272, 242] width 30 height 38
type input "10 guests"
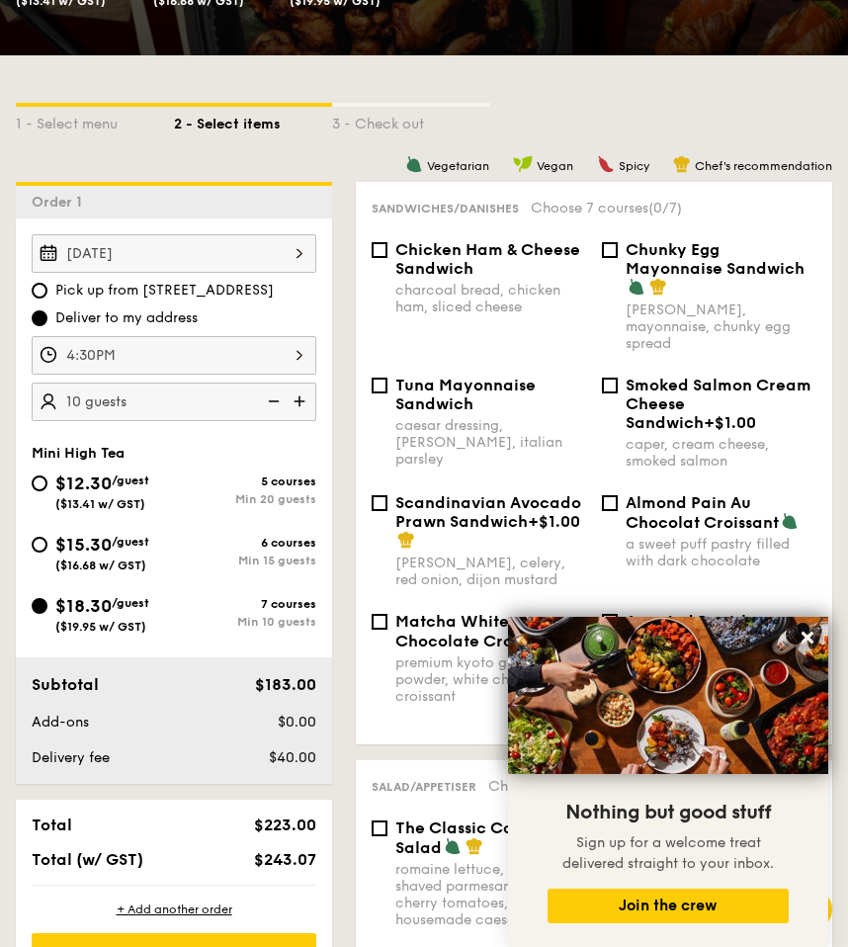
scroll to position [386, 0]
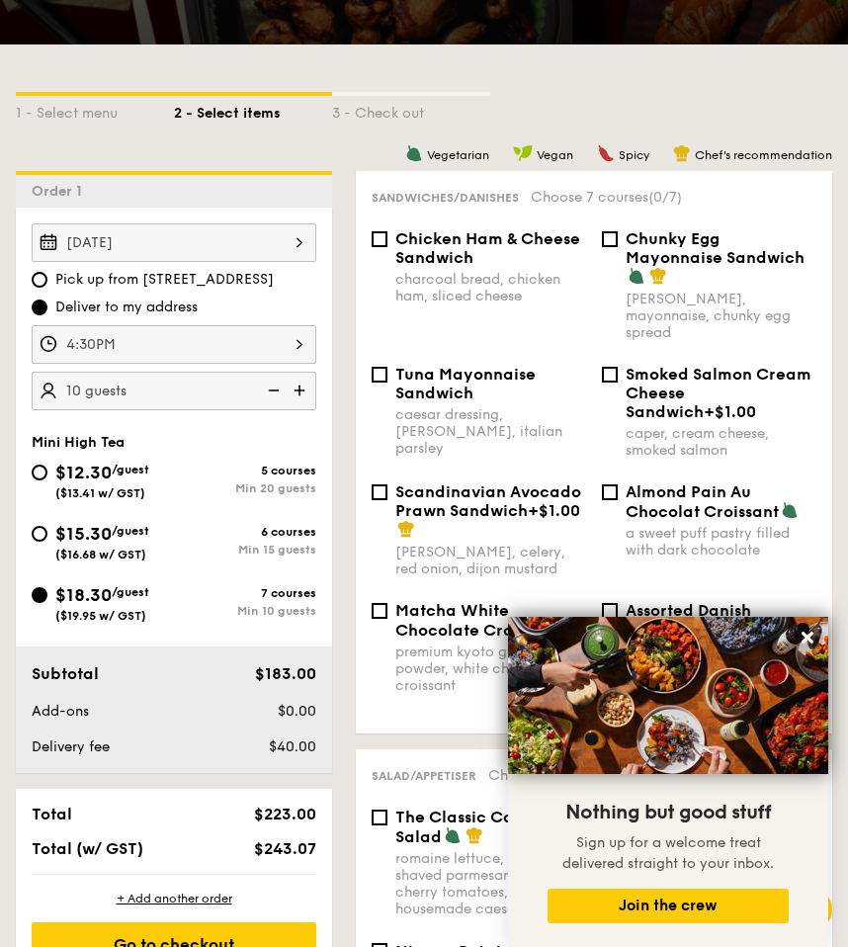
click at [388, 365] on div "Tuna Mayonnaise Sandwich caesar dressing, gherkin, italian parsley" at bounding box center [479, 411] width 230 height 92
click at [376, 367] on input "Tuna Mayonnaise Sandwich caesar dressing, gherkin, italian parsley" at bounding box center [380, 375] width 16 height 16
checkbox input "true"
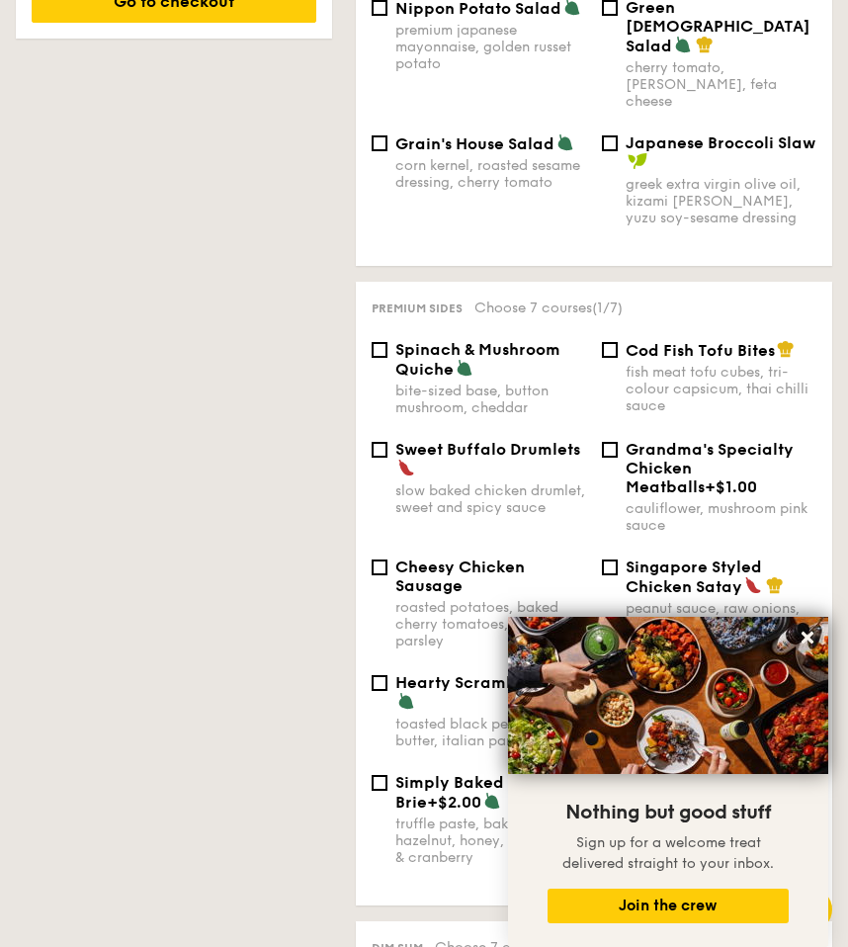
scroll to position [1338, 0]
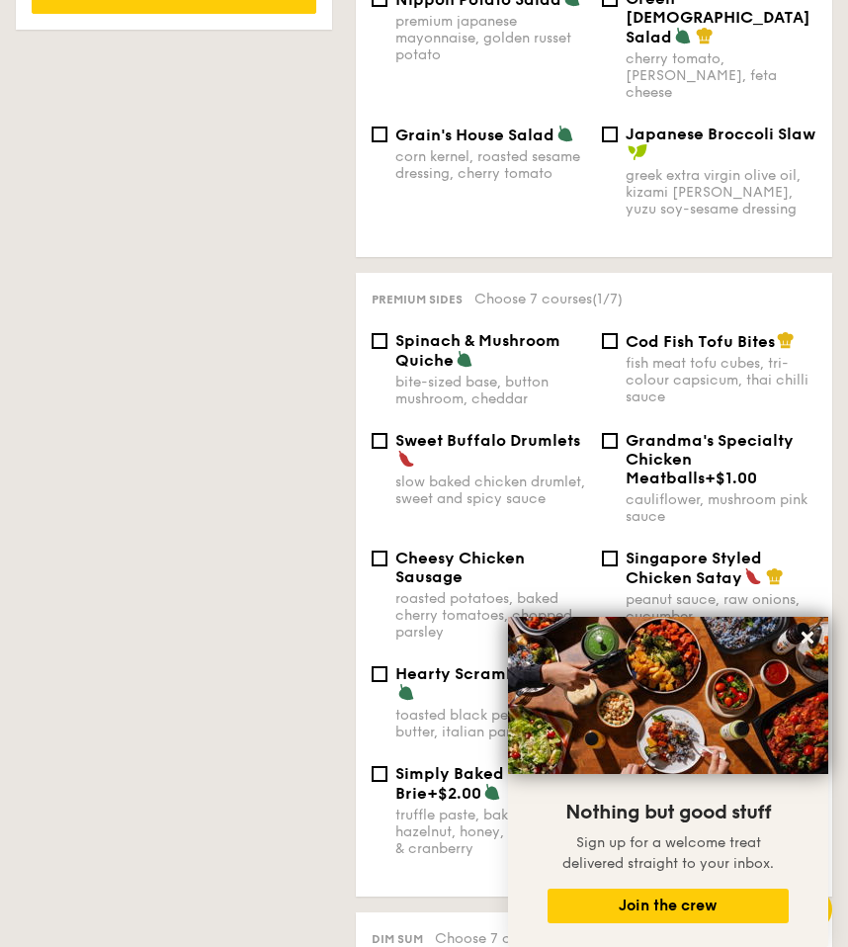
click at [432, 549] on span "Cheesy Chicken Sausage" at bounding box center [459, 568] width 129 height 38
click at [387, 551] on input "Cheesy Chicken Sausage roasted potatoes, baked cherry tomatoes, chopped parsley" at bounding box center [380, 559] width 16 height 16
checkbox input "true"
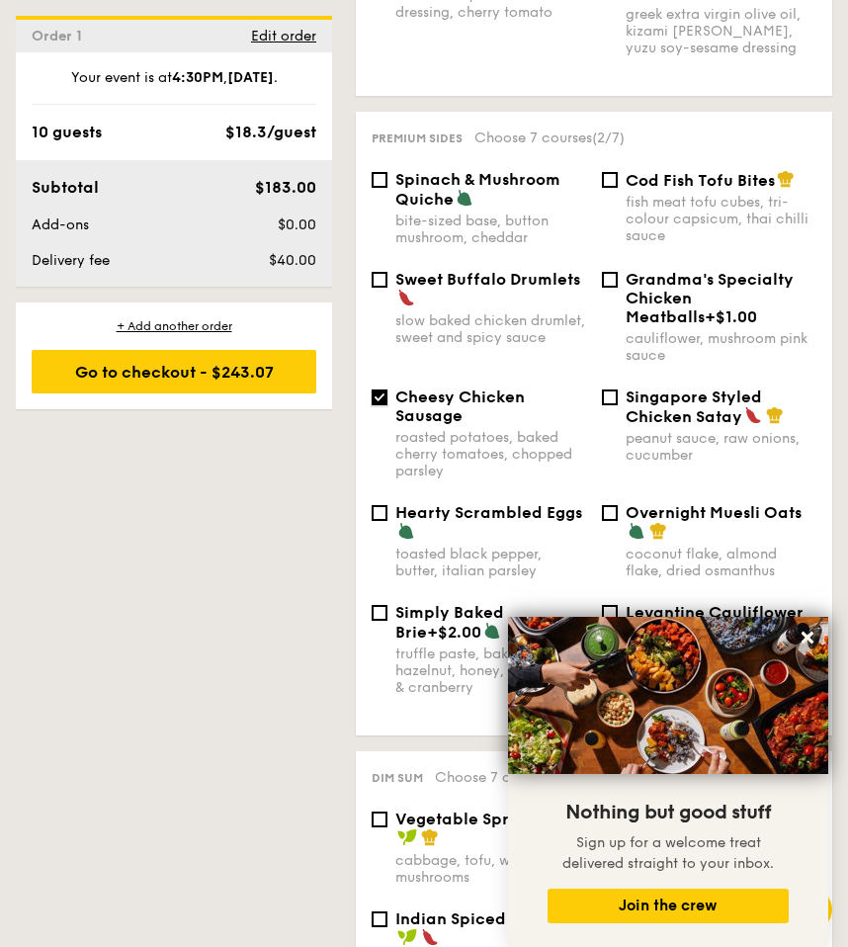
scroll to position [1500, 0]
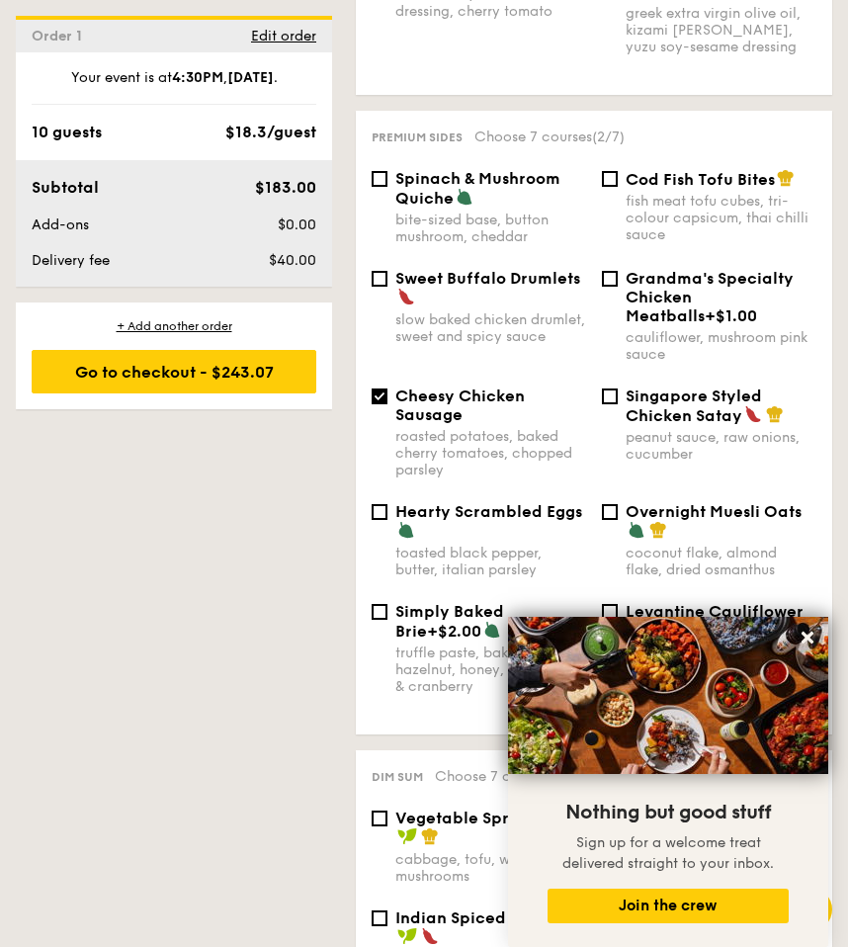
click at [643, 386] on span "Singapore Styled Chicken Satay" at bounding box center [694, 405] width 136 height 39
click at [618, 388] on input "Singapore Styled Chicken Satay peanut sauce, raw onions, cucumber" at bounding box center [610, 396] width 16 height 16
checkbox input "true"
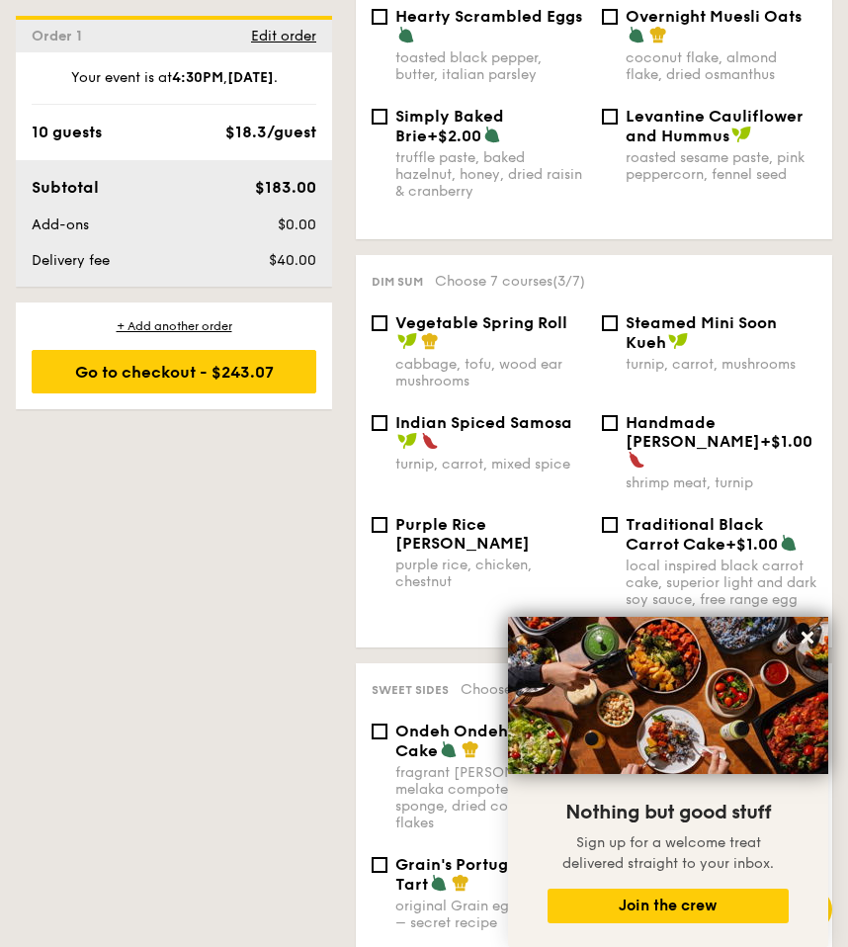
scroll to position [2001, 0]
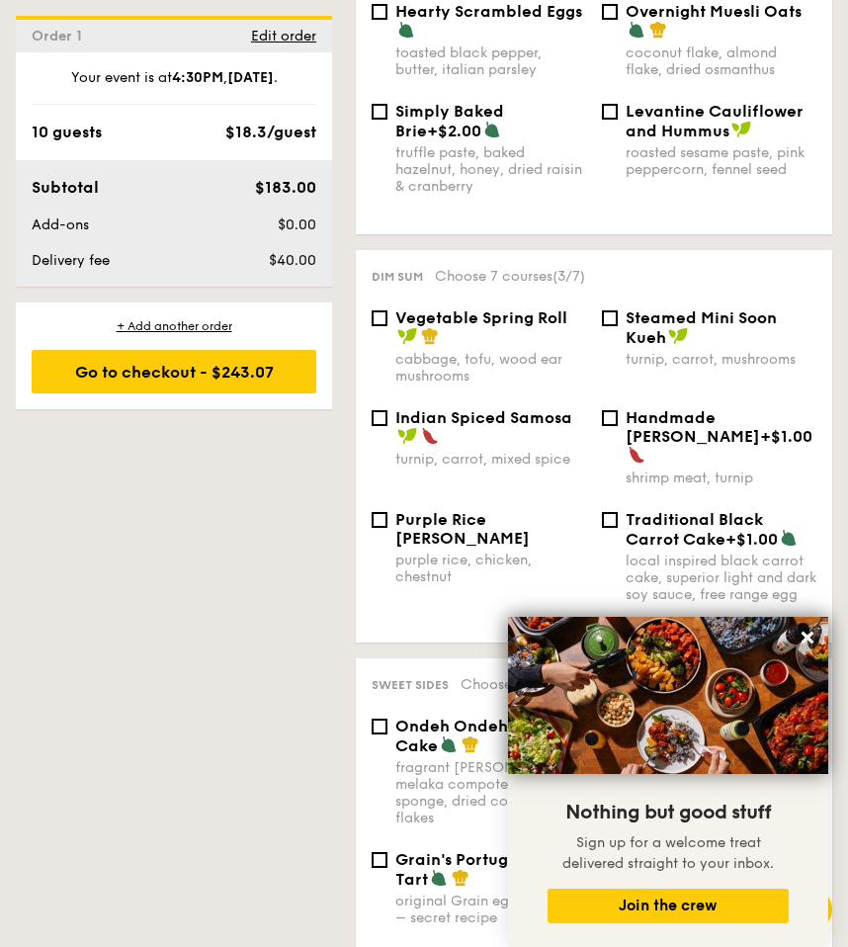
click at [506, 408] on span "Indian Spiced Samosa" at bounding box center [483, 417] width 177 height 19
click at [387, 410] on input "Indian Spiced Samosa turnip, carrot, mixed spice" at bounding box center [380, 418] width 16 height 16
checkbox input "true"
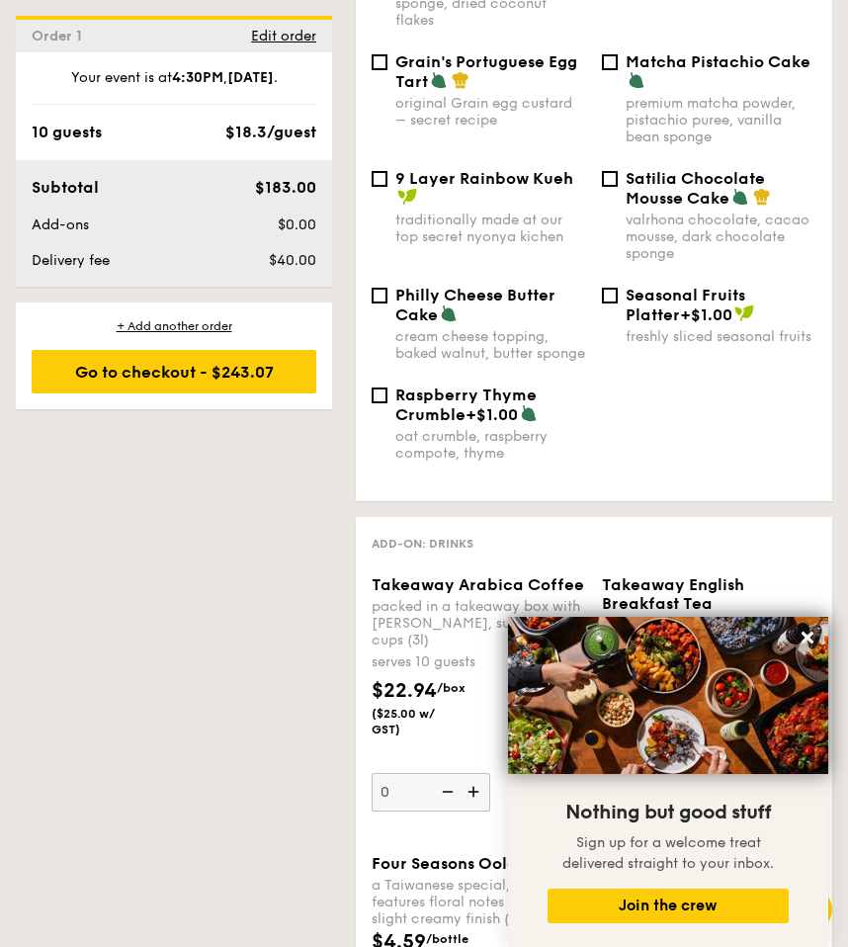
scroll to position [2785, 0]
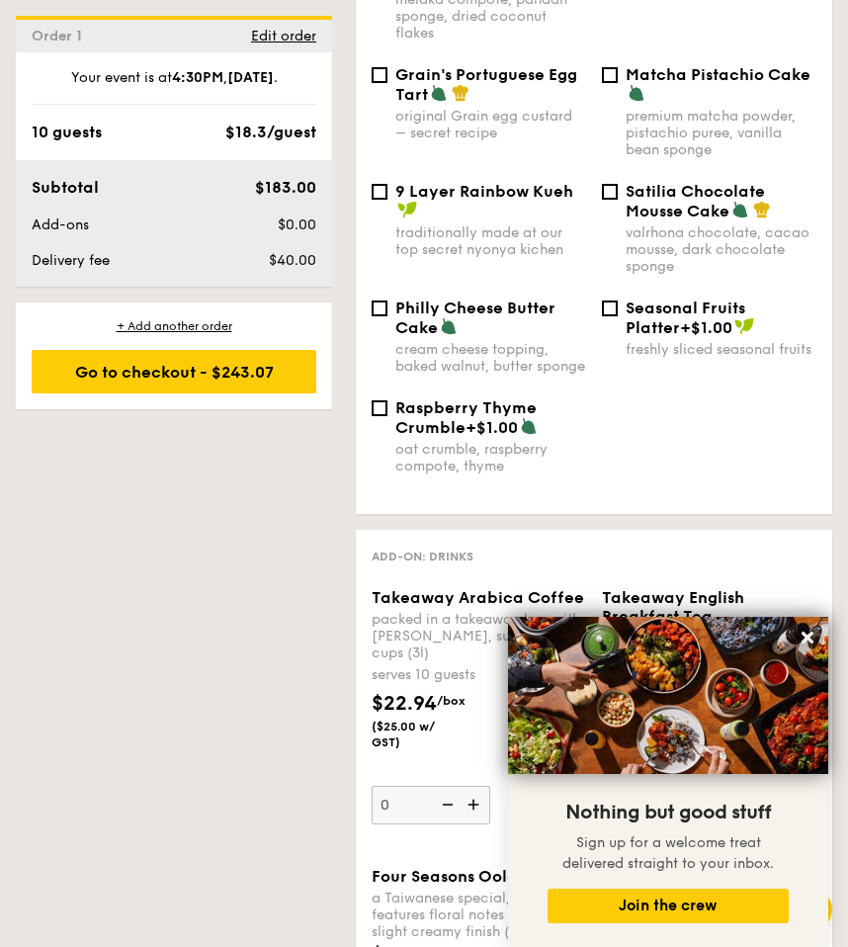
click at [623, 299] on div "Seasonal Fruits Platter +$1.00 freshly sliced seasonal fruits" at bounding box center [709, 328] width 230 height 59
click at [611, 300] on input "Seasonal Fruits Platter +$1.00 freshly sliced seasonal fruits" at bounding box center [610, 308] width 16 height 16
checkbox input "true"
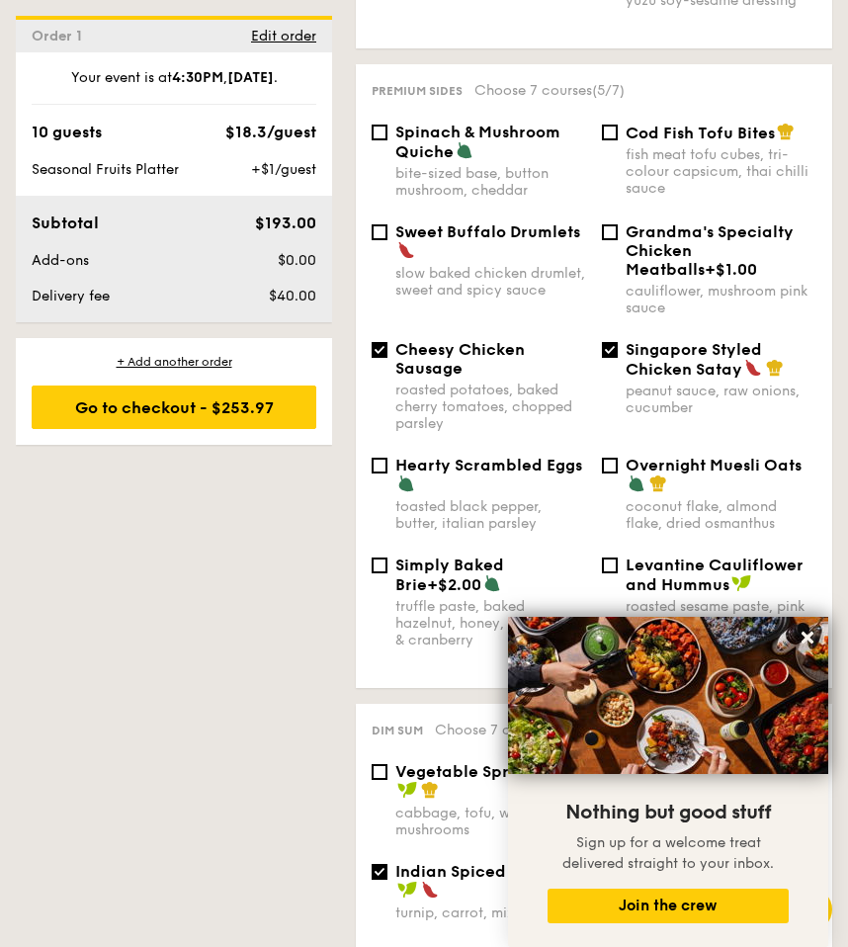
scroll to position [1565, 0]
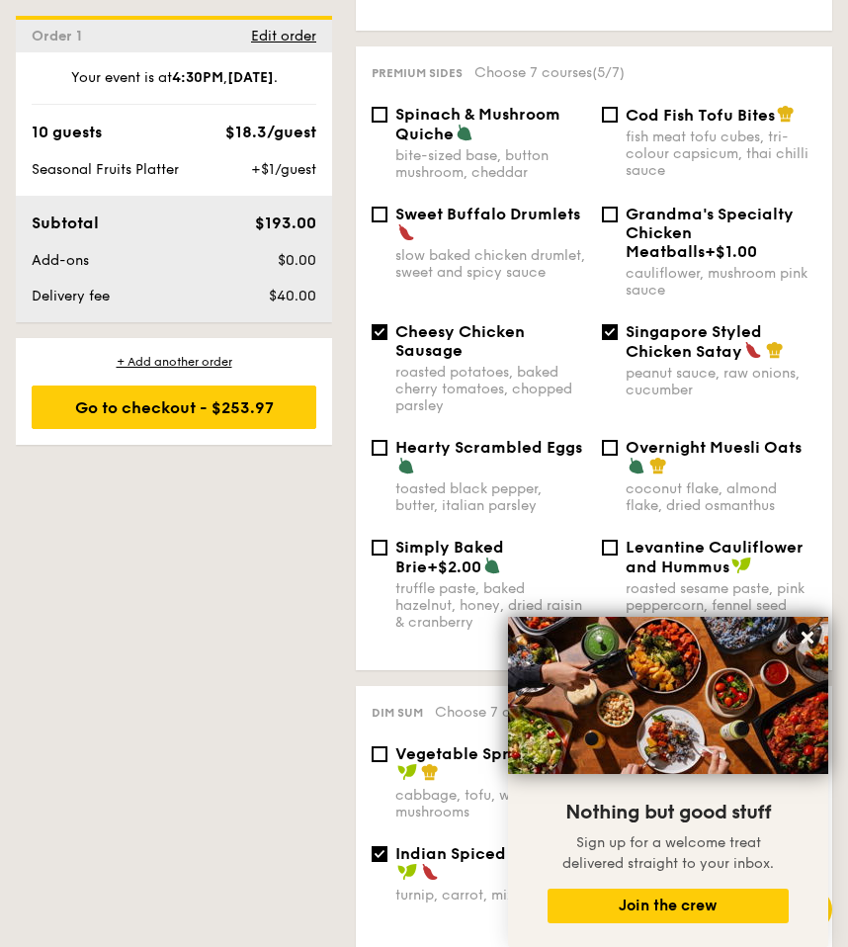
click at [643, 106] on span "Cod Fish Tofu Bites" at bounding box center [700, 115] width 149 height 19
click at [618, 107] on input "Cod Fish Tofu Bites fish meat tofu cubes, tri-colour capsicum, thai chilli sauce" at bounding box center [610, 115] width 16 height 16
checkbox input "true"
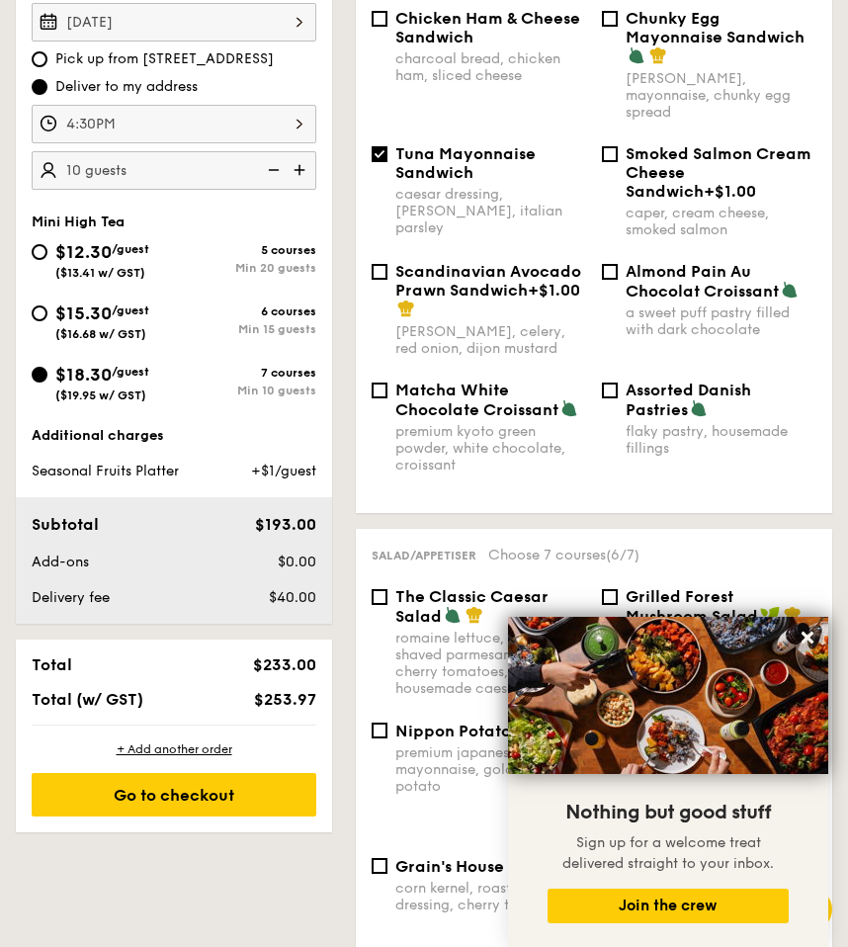
scroll to position [586, 0]
